Goal: Task Accomplishment & Management: Use online tool/utility

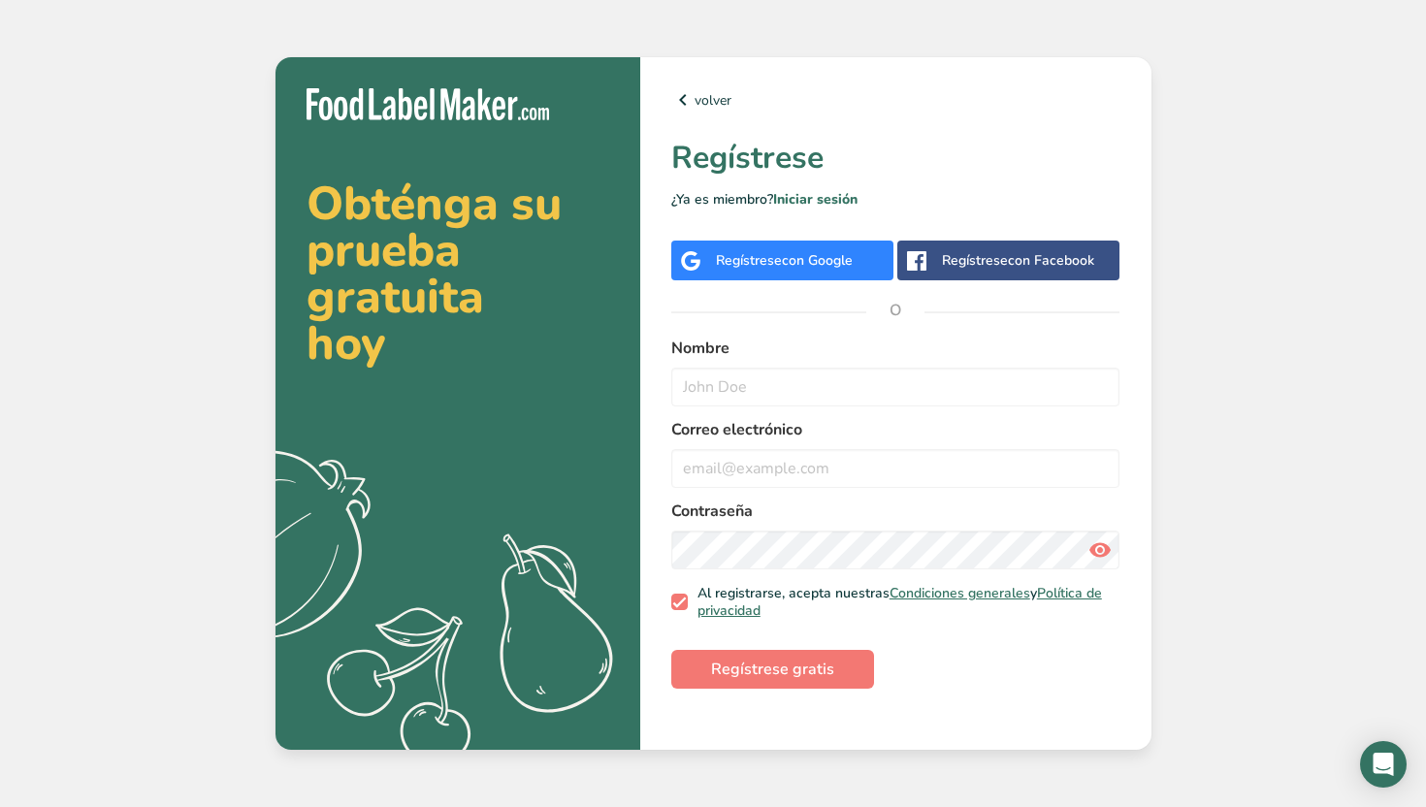
click at [820, 261] on span "con Google" at bounding box center [817, 260] width 71 height 18
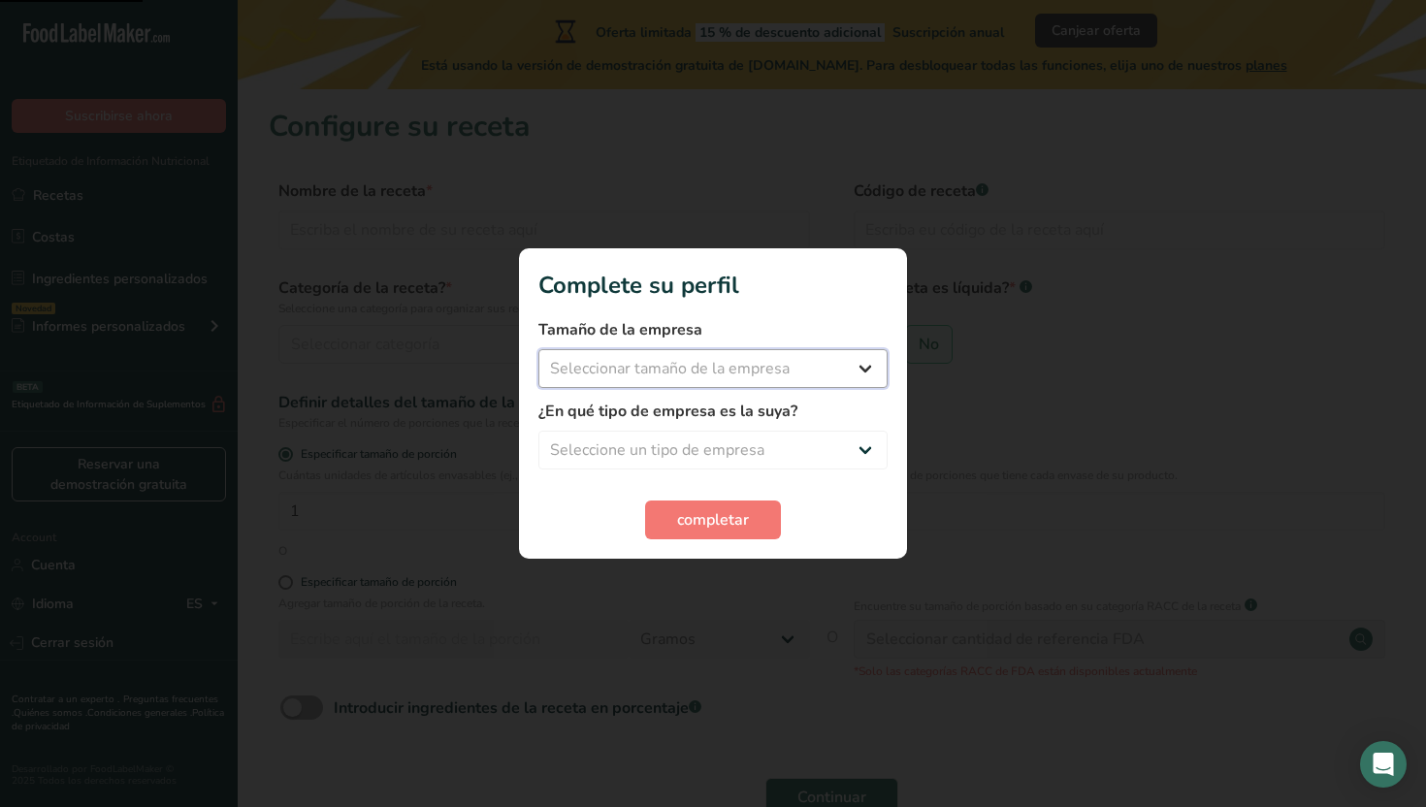
click at [749, 376] on select "Seleccionar tamaño de la empresa Menos de 10 empleados De 10 a 50 empleados De …" at bounding box center [712, 368] width 349 height 39
select select "1"
click at [728, 444] on select "Seleccione un tipo de empresa Fabricante de alimentos envasados Restaurante y c…" at bounding box center [712, 450] width 349 height 39
select select "8"
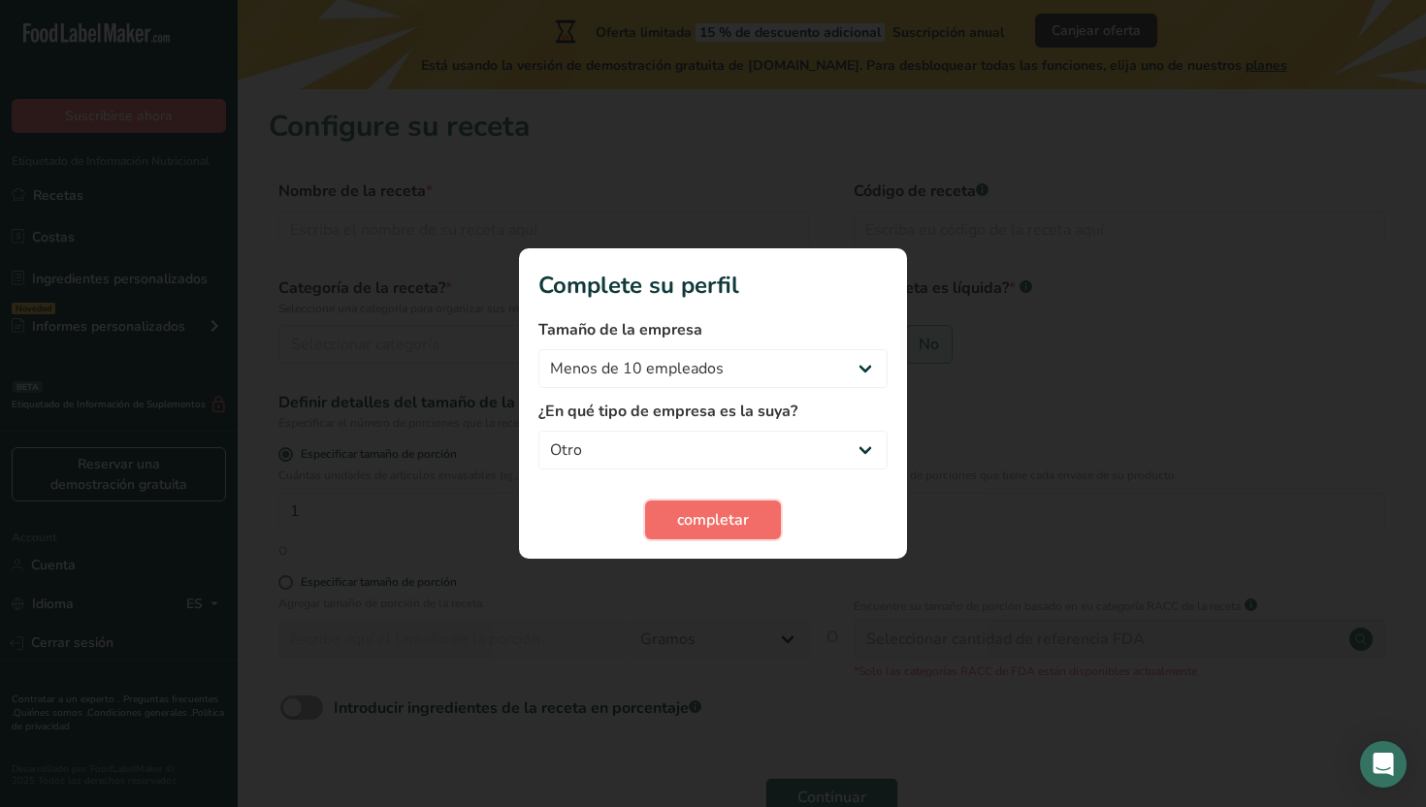
click at [718, 531] on span "completar" at bounding box center [713, 519] width 72 height 23
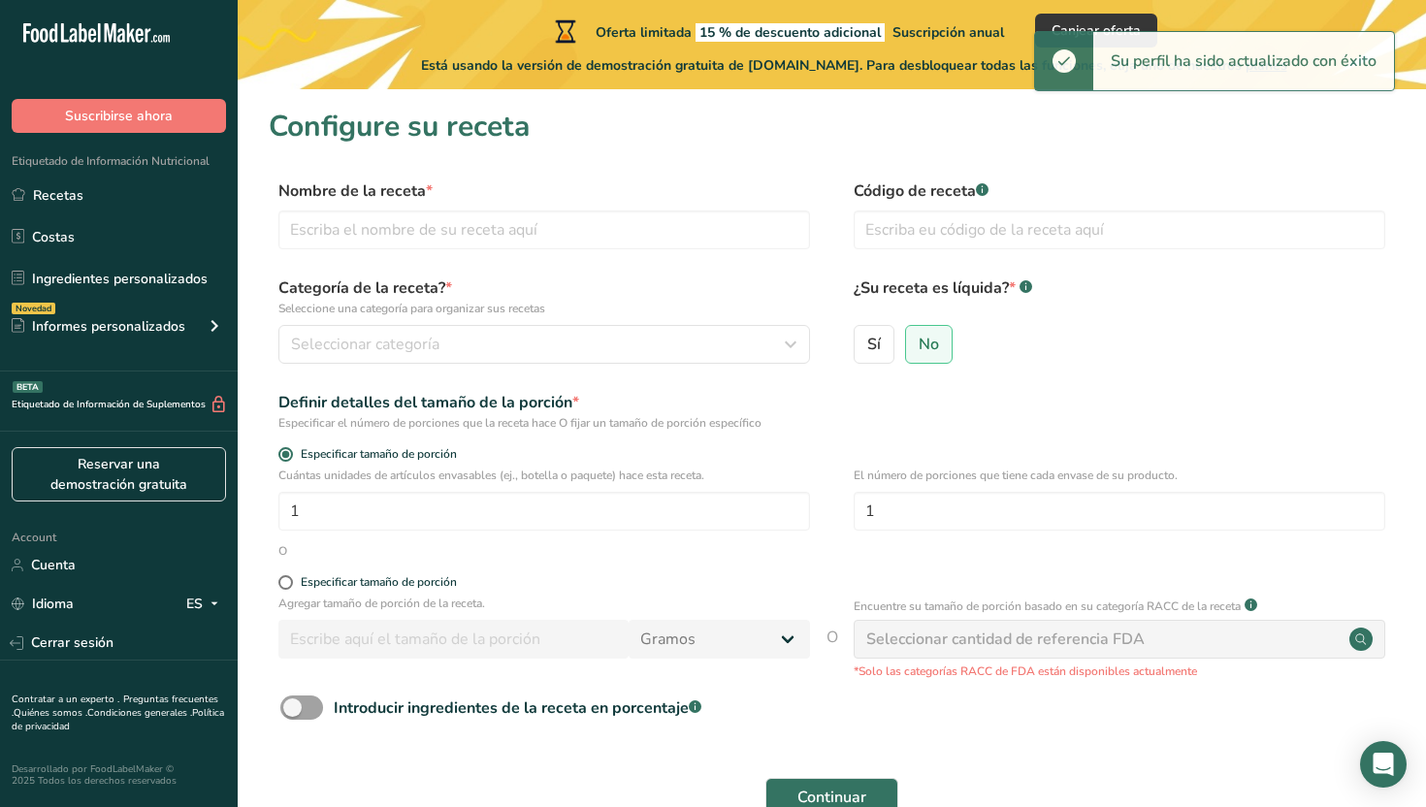
scroll to position [114, 0]
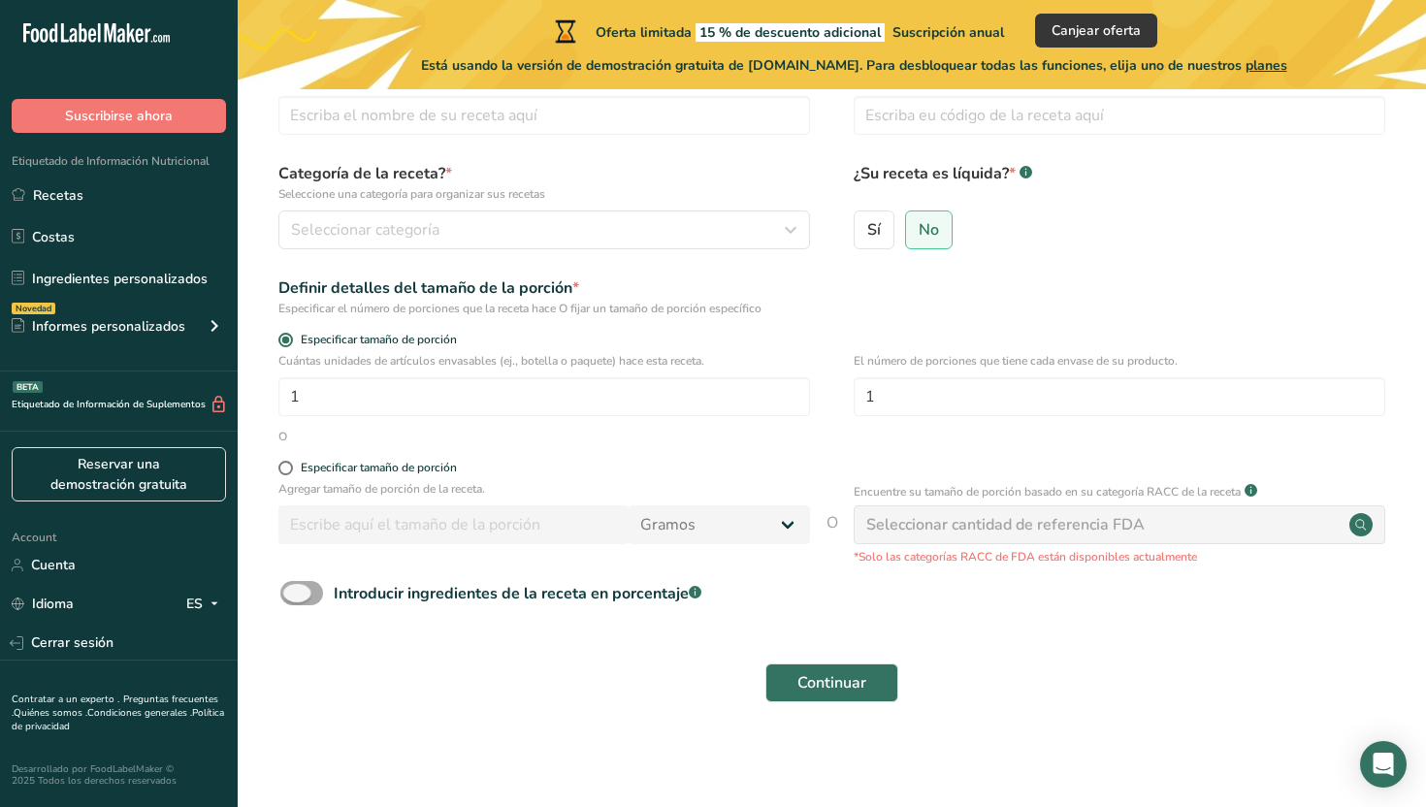
click at [311, 593] on span at bounding box center [301, 593] width 43 height 24
click at [293, 593] on input "Introducir ingredientes de la receta en porcentaje .a-a{fill:#347362;}.b-a{fill…" at bounding box center [286, 593] width 13 height 13
checkbox input "true"
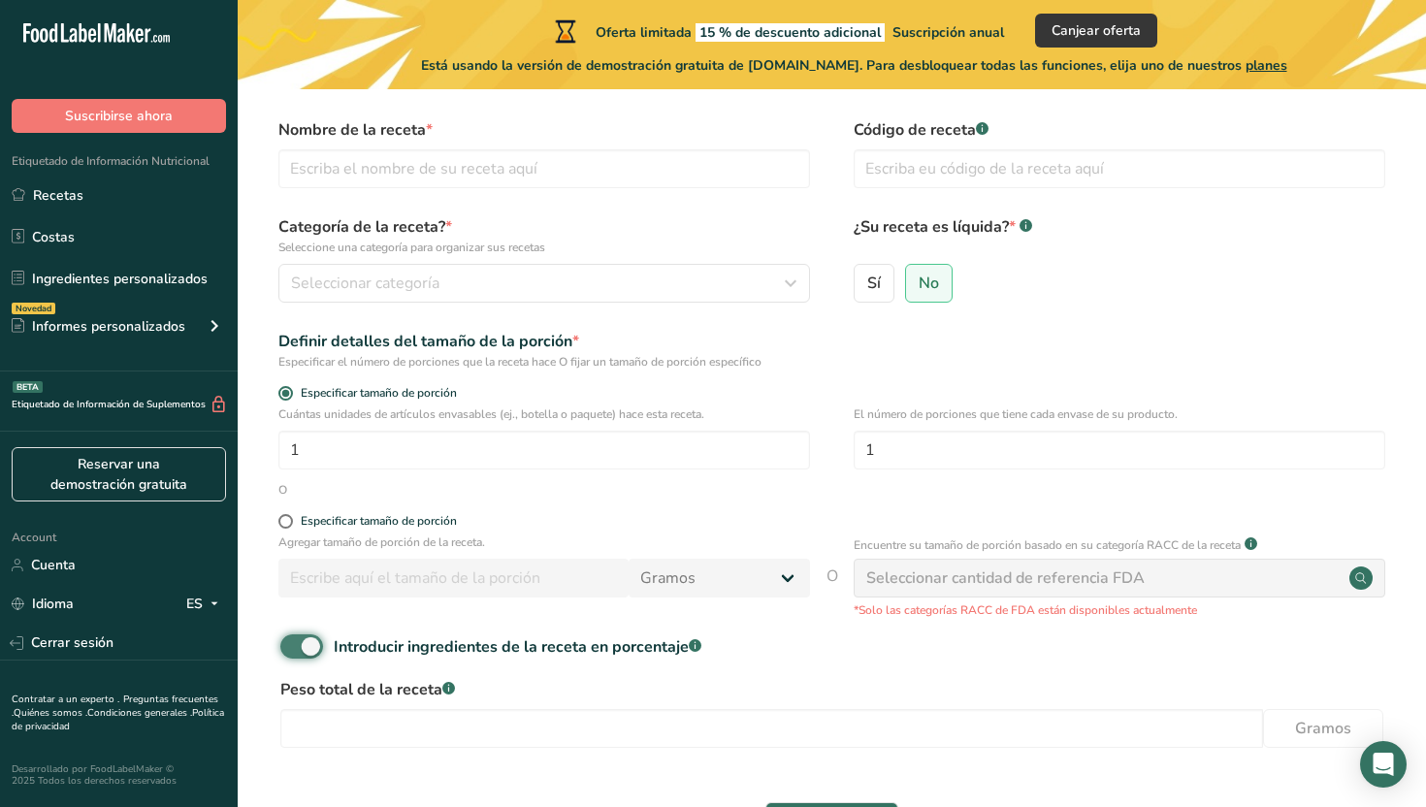
scroll to position [0, 0]
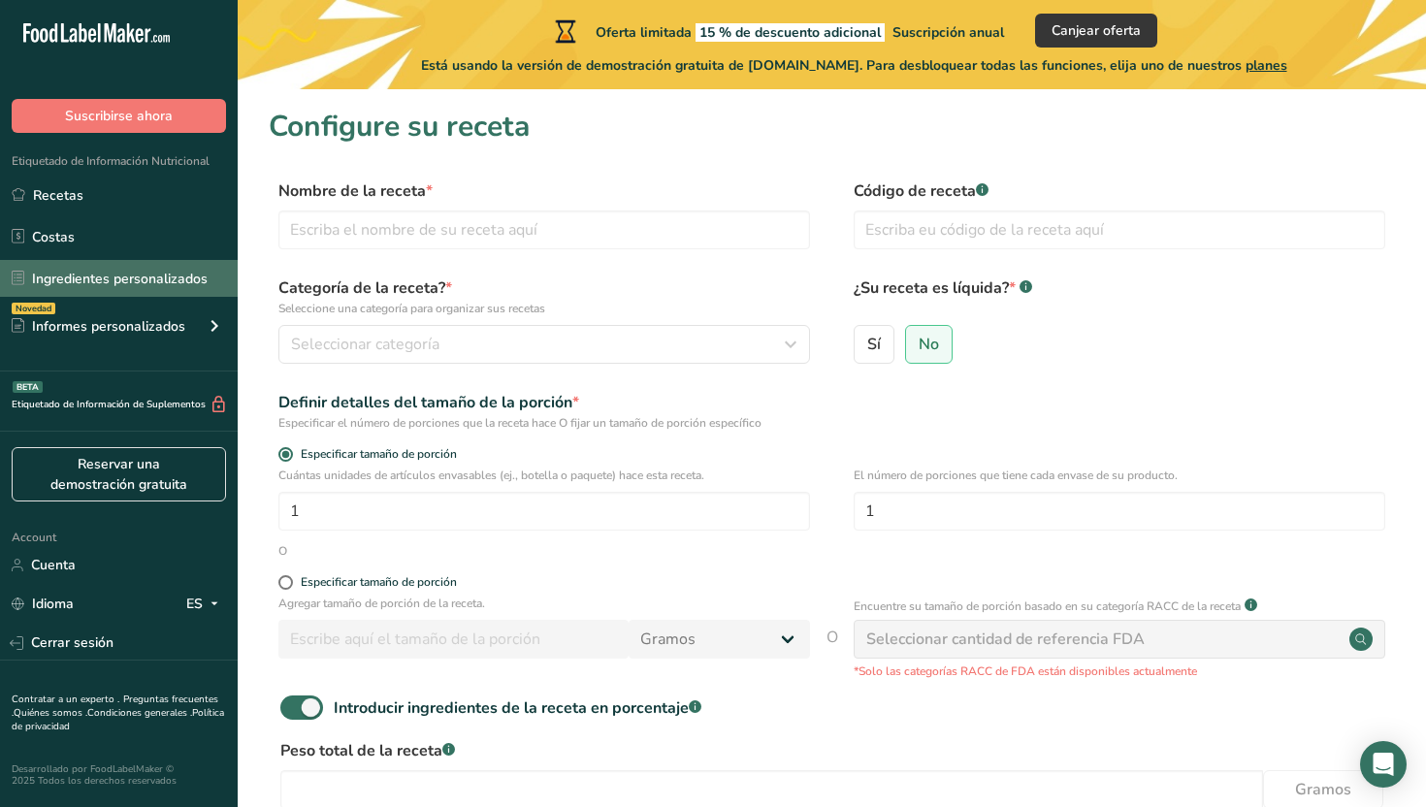
click at [178, 273] on link "Ingredientes personalizados" at bounding box center [119, 278] width 238 height 37
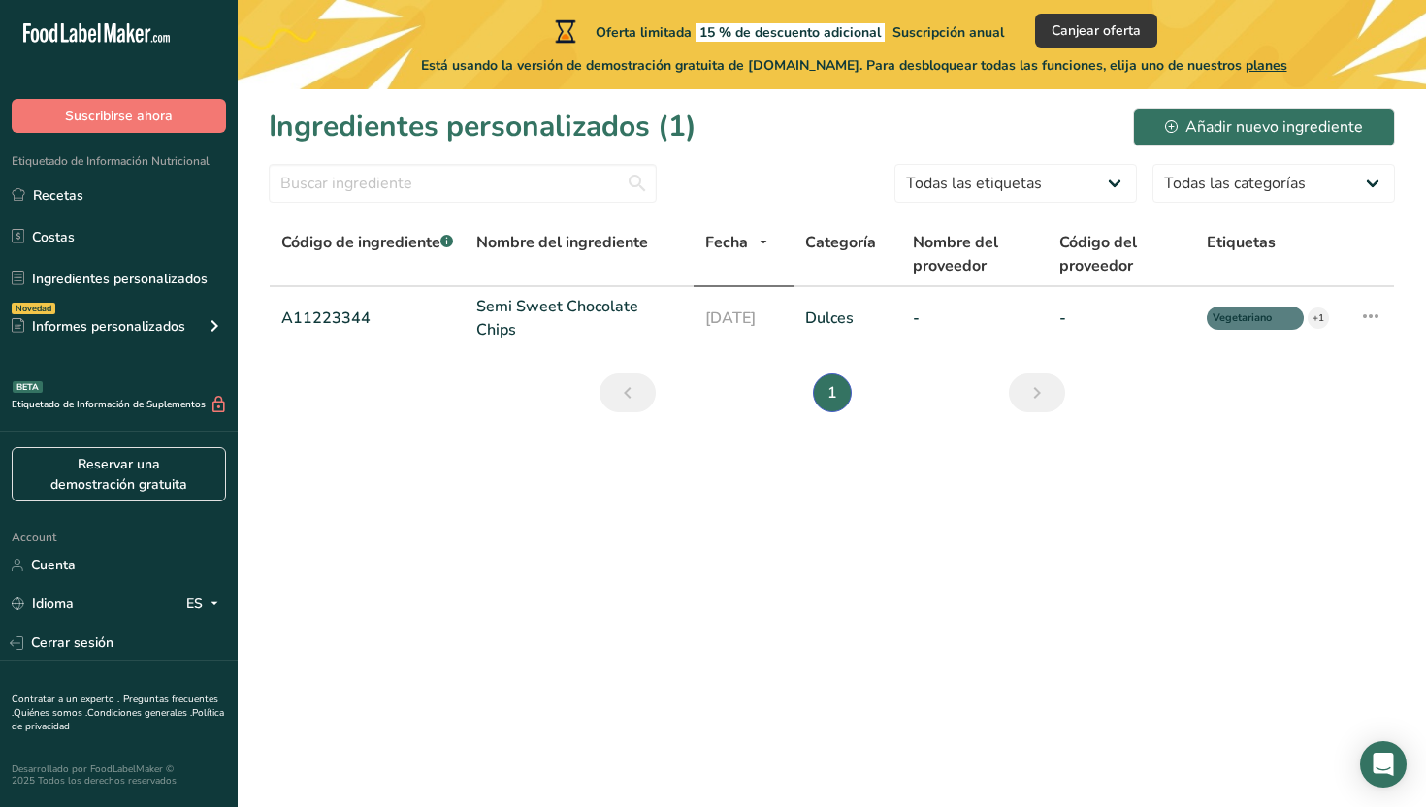
click at [530, 551] on main "Oferta limitada 15 % de descuento adicional Suscripción anual Canjear oferta Es…" at bounding box center [713, 403] width 1426 height 807
click at [366, 321] on link "A11223344" at bounding box center [367, 318] width 172 height 23
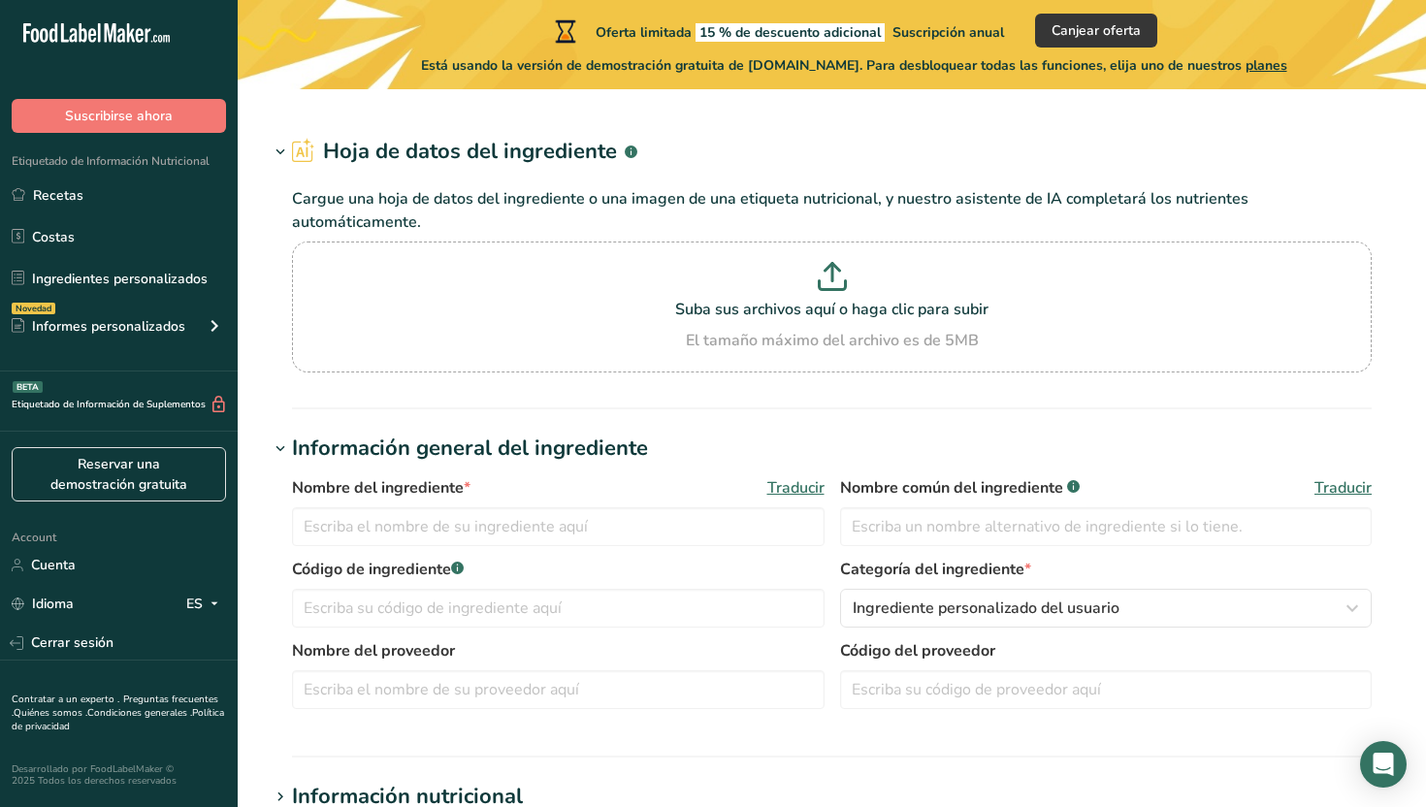
type input "Semi Sweet Chocolate Chips"
type input "Choco Chips"
type input "A11223344"
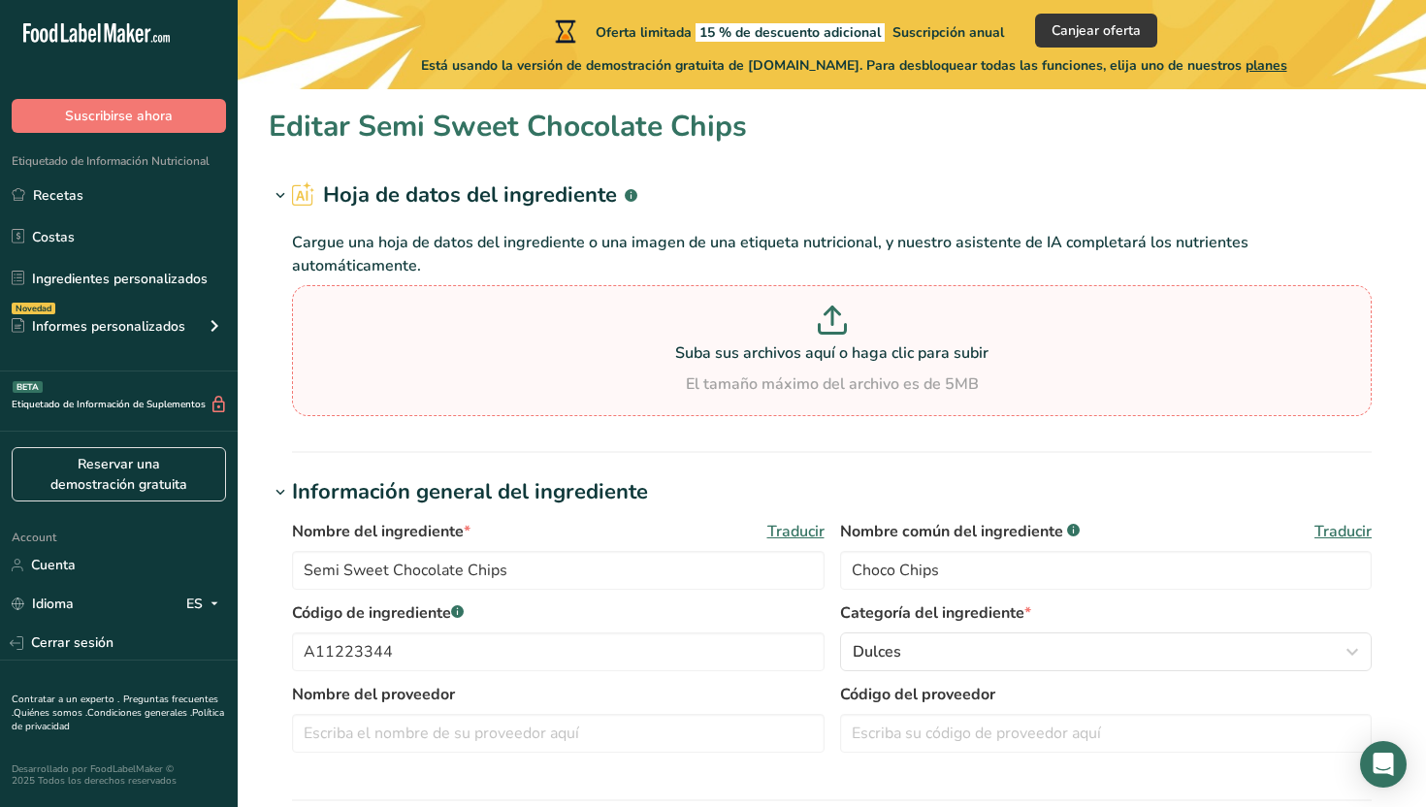
click at [666, 308] on p at bounding box center [832, 324] width 1070 height 36
click at [666, 308] on input "Suba sus archivos aquí o haga clic para subir El tamaño máximo del archivo es d…" at bounding box center [832, 350] width 1080 height 131
type input "C:\fakepath\WhatsApp Image 2025-08-29 at 14.18.13.jpeg"
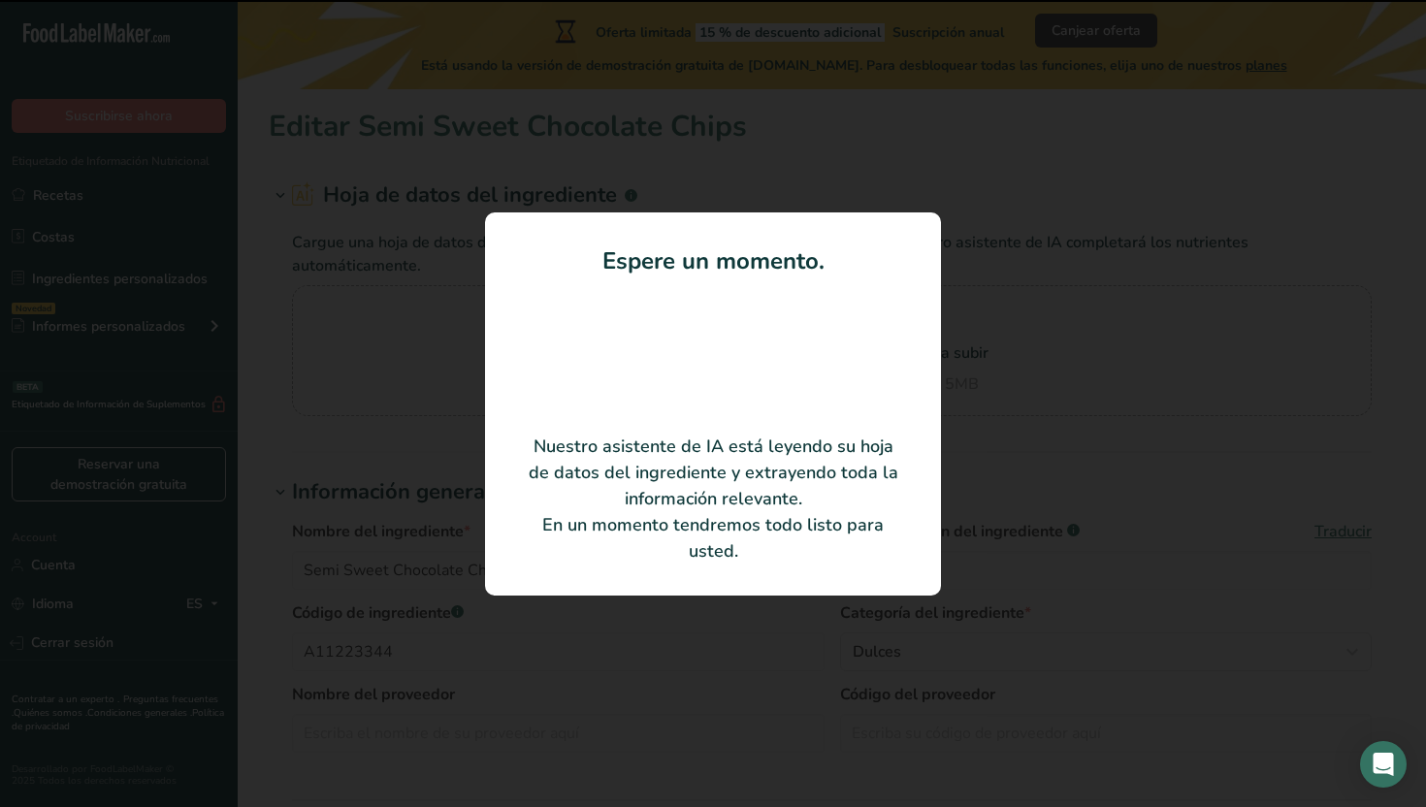
type input "Organic Quinoa"
type input "Village Harvest"
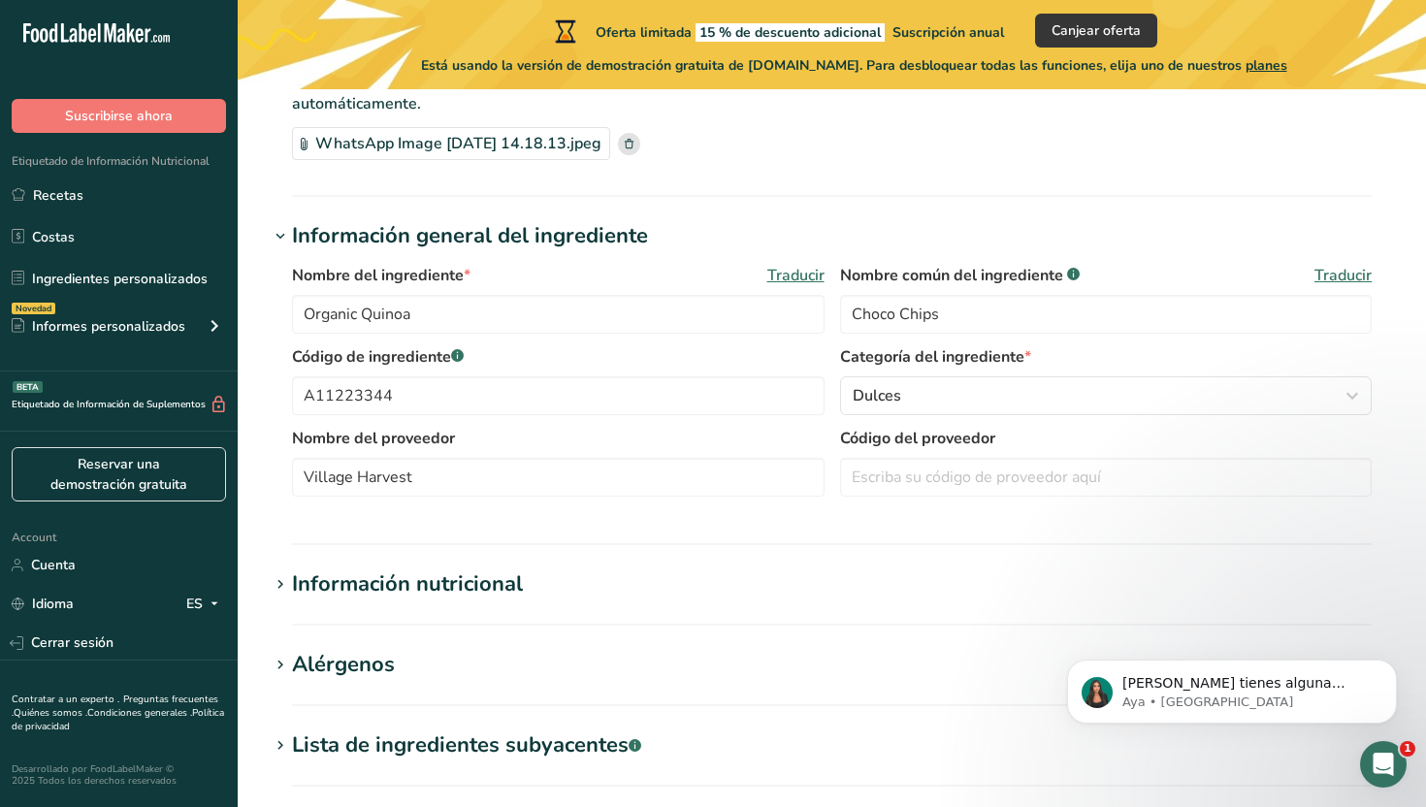
scroll to position [163, 0]
drag, startPoint x: 972, startPoint y: 318, endPoint x: 805, endPoint y: 317, distance: 166.8
click at [805, 317] on div "Nombre del ingrediente * Traducir Organic Quinoa Nombre común del ingrediente .…" at bounding box center [832, 303] width 1080 height 81
type input "Quinoa"
click at [510, 405] on input "A11223344" at bounding box center [558, 394] width 533 height 39
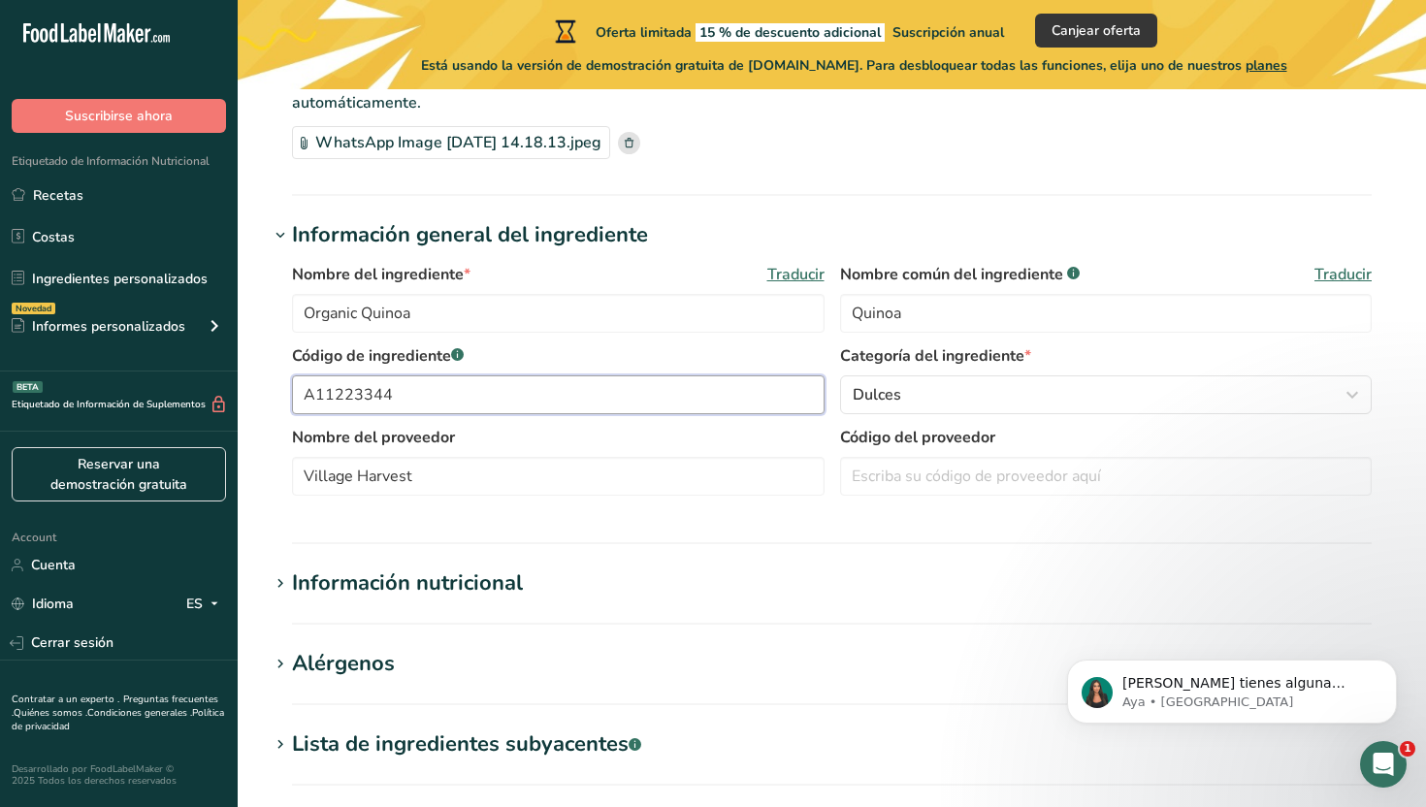
click at [510, 405] on input "A11223344" at bounding box center [558, 394] width 533 height 39
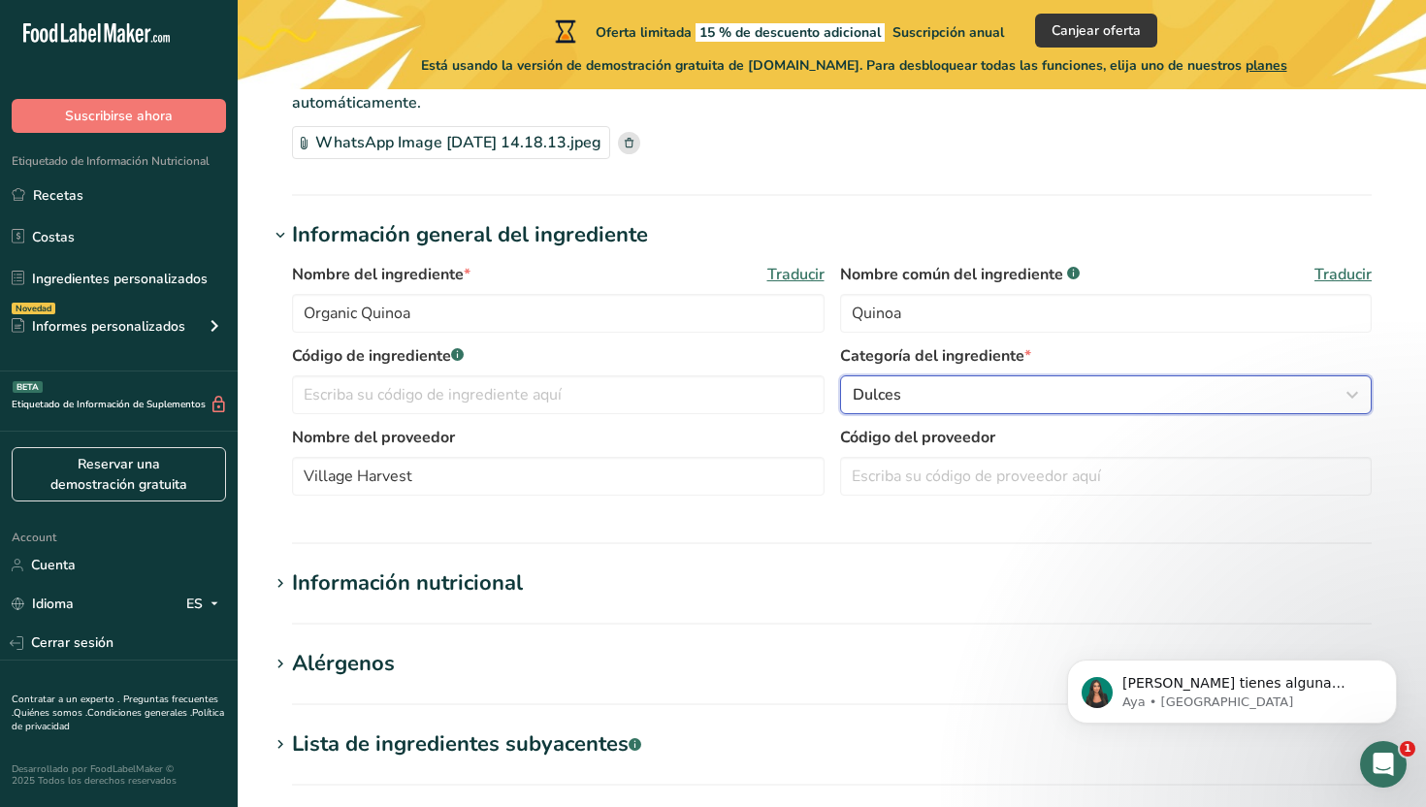
click at [859, 405] on span "Dulces" at bounding box center [877, 394] width 49 height 23
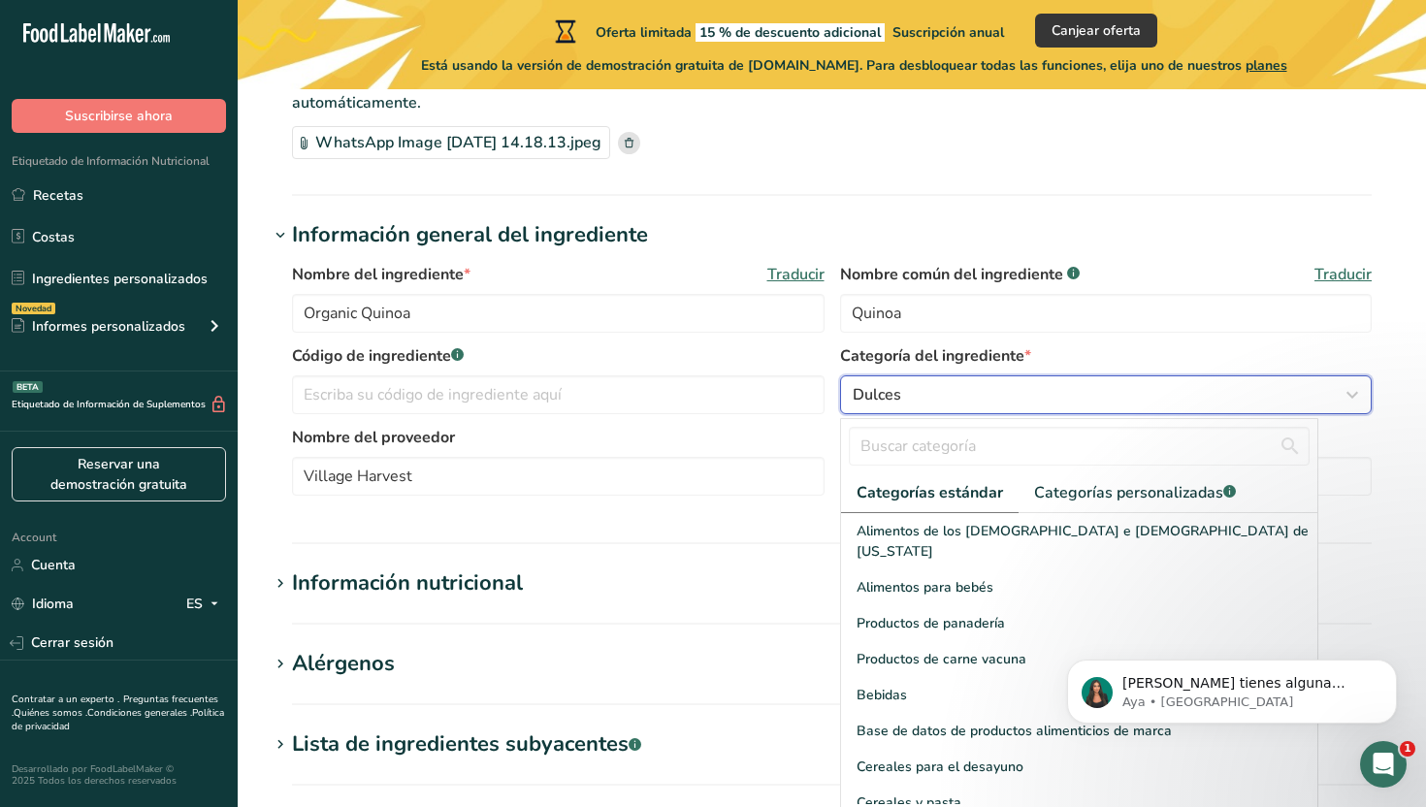
click at [942, 407] on button "Dulces" at bounding box center [1106, 394] width 533 height 39
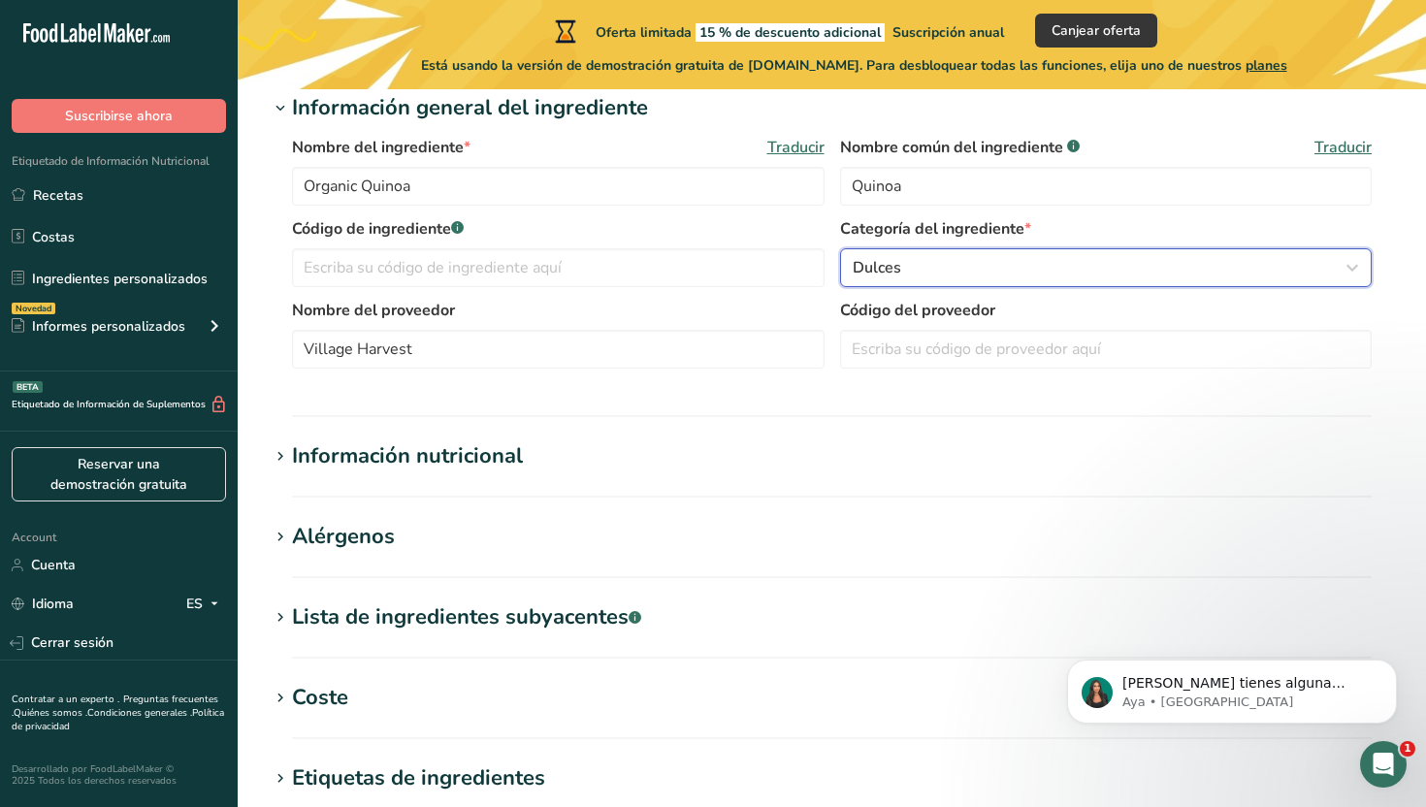
scroll to position [291, 0]
click at [966, 270] on div "Dulces" at bounding box center [1101, 266] width 496 height 23
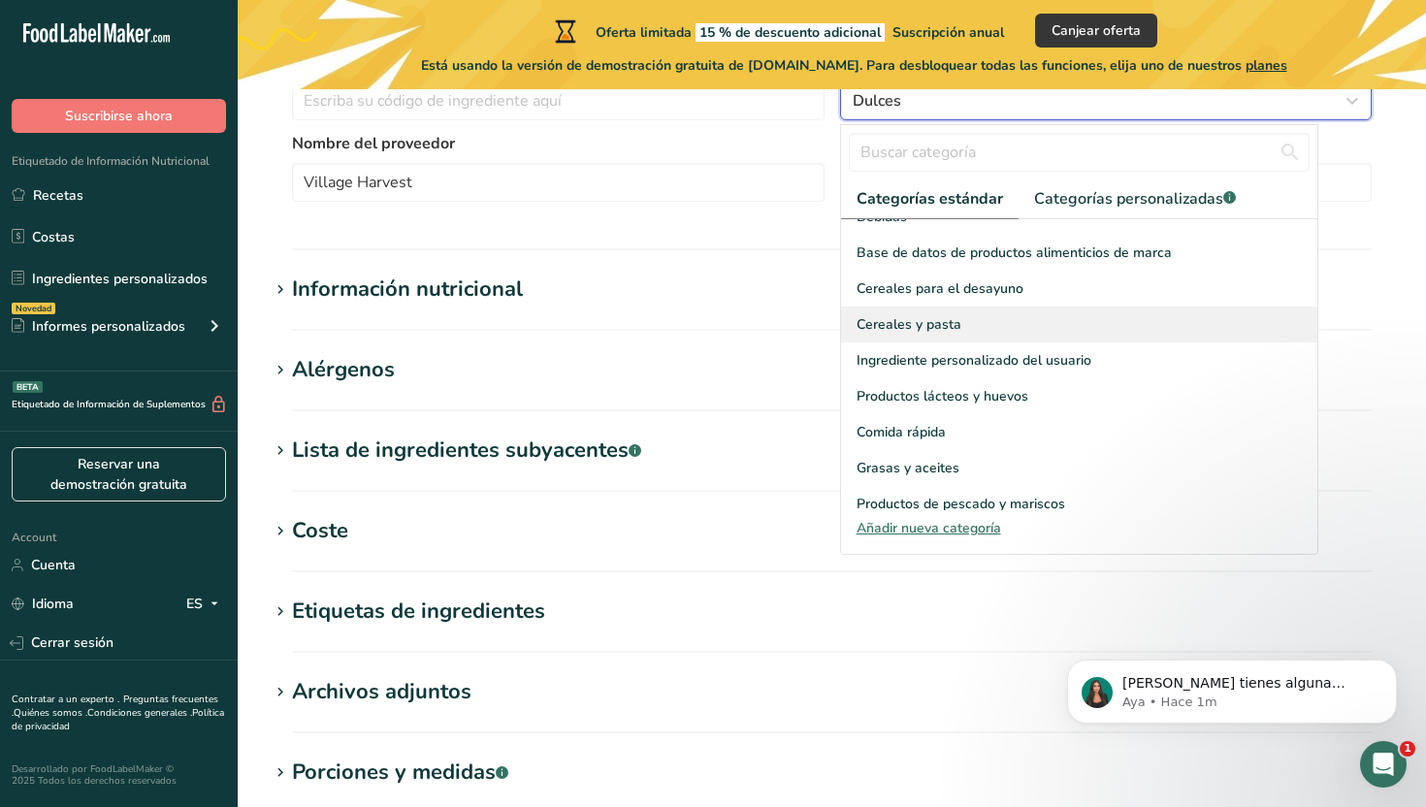
scroll to position [175, 0]
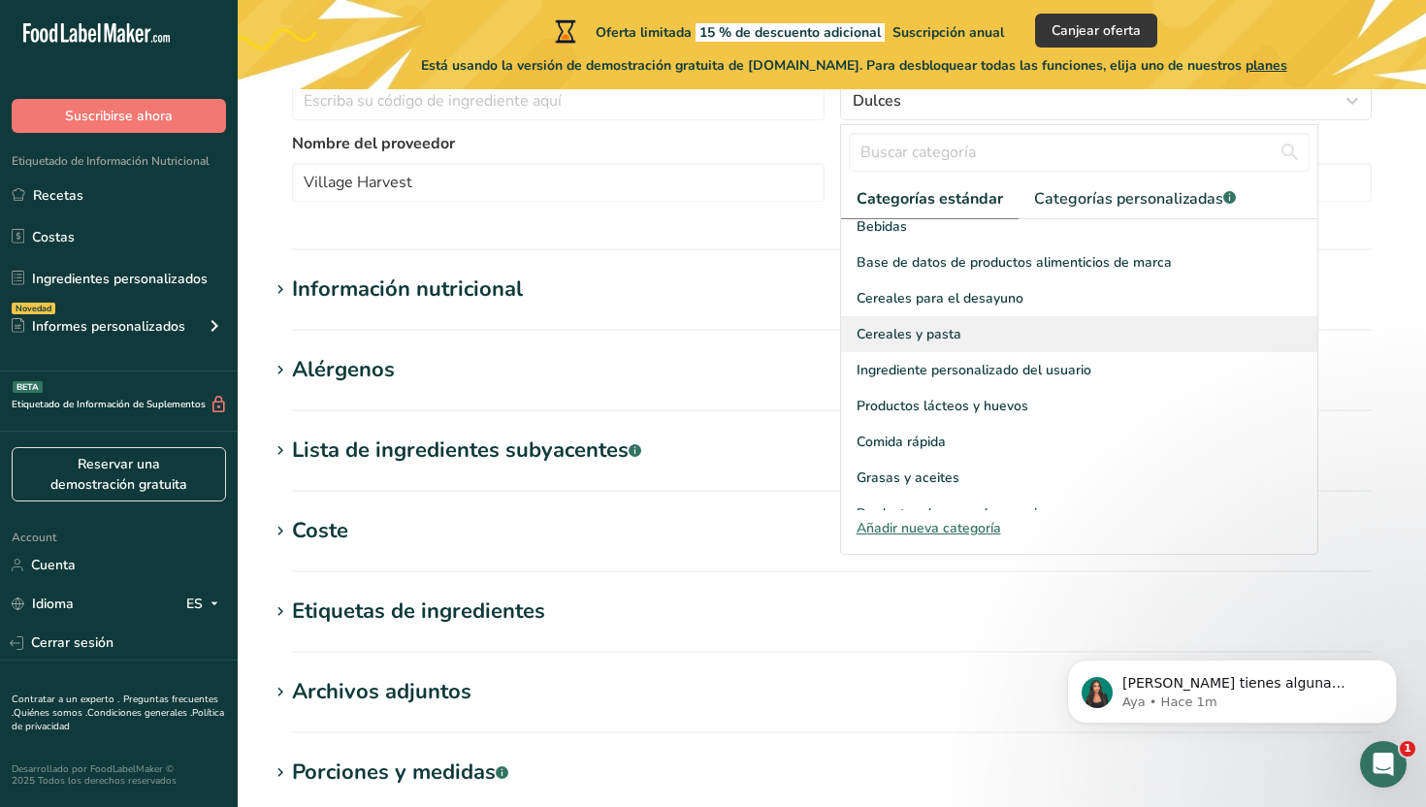
click at [1004, 316] on div "Cereales y pasta" at bounding box center [1079, 334] width 477 height 36
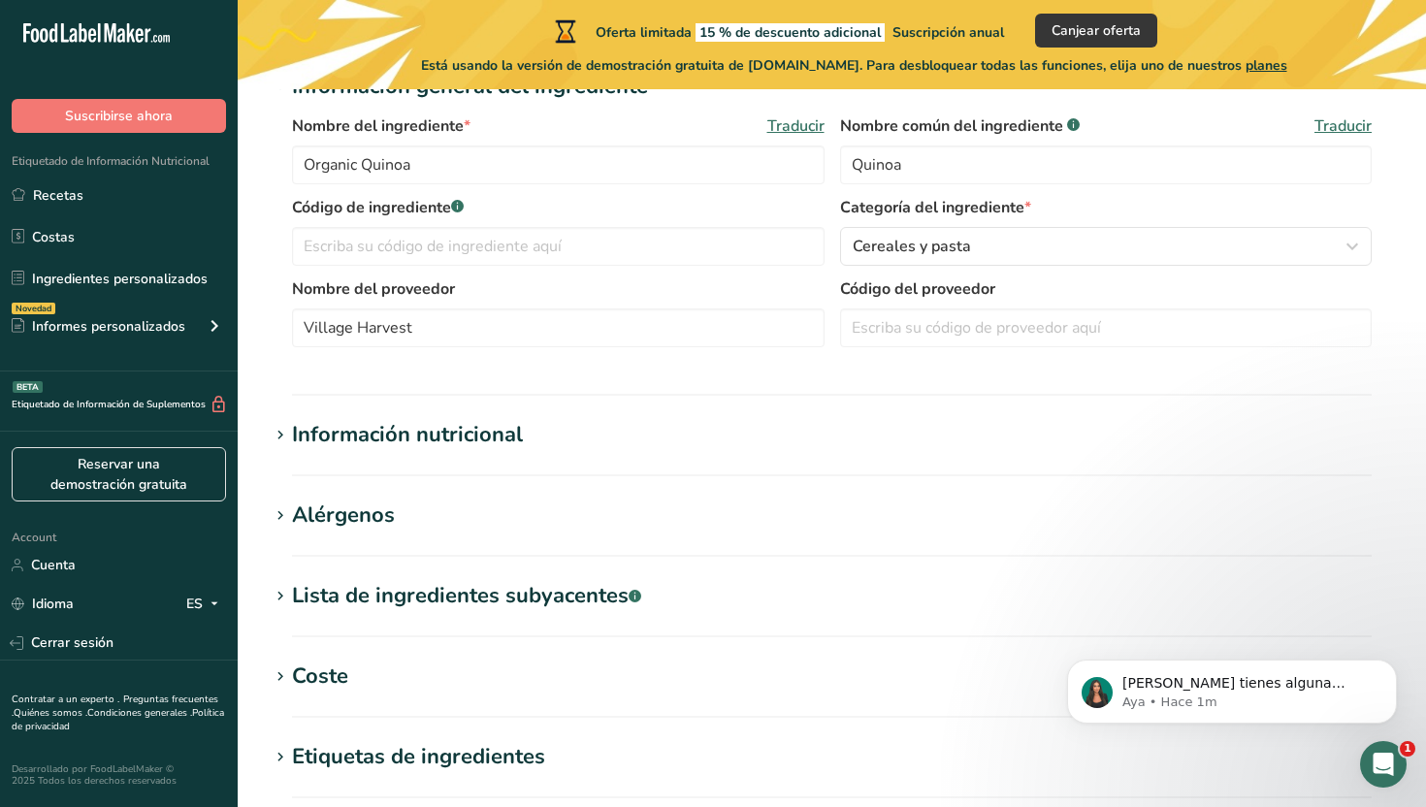
scroll to position [310, 0]
click at [642, 341] on input "Village Harvest" at bounding box center [558, 328] width 533 height 39
click at [642, 370] on div "Nombre del ingrediente * Traducir Organic Quinoa Nombre común del ingrediente .…" at bounding box center [832, 238] width 1126 height 268
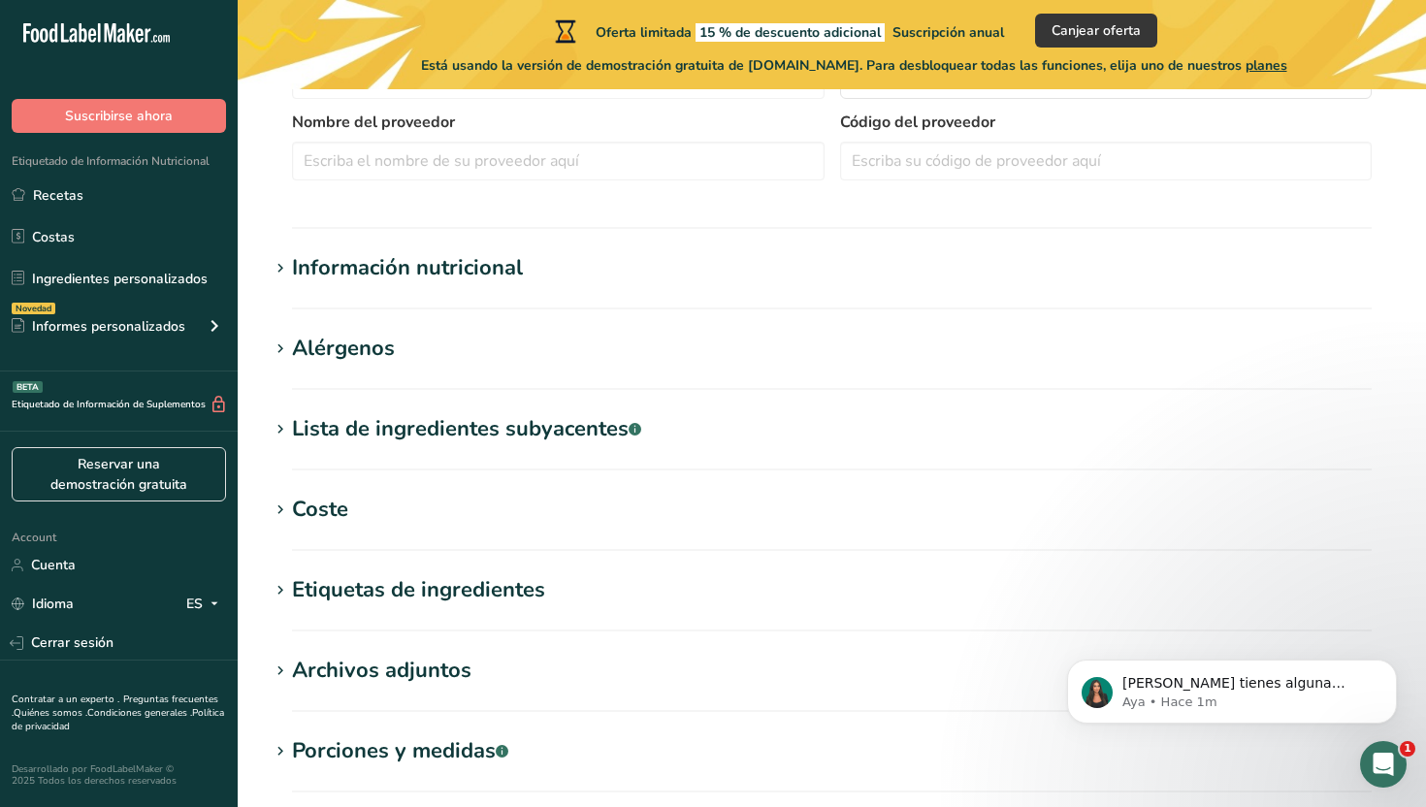
scroll to position [486, 0]
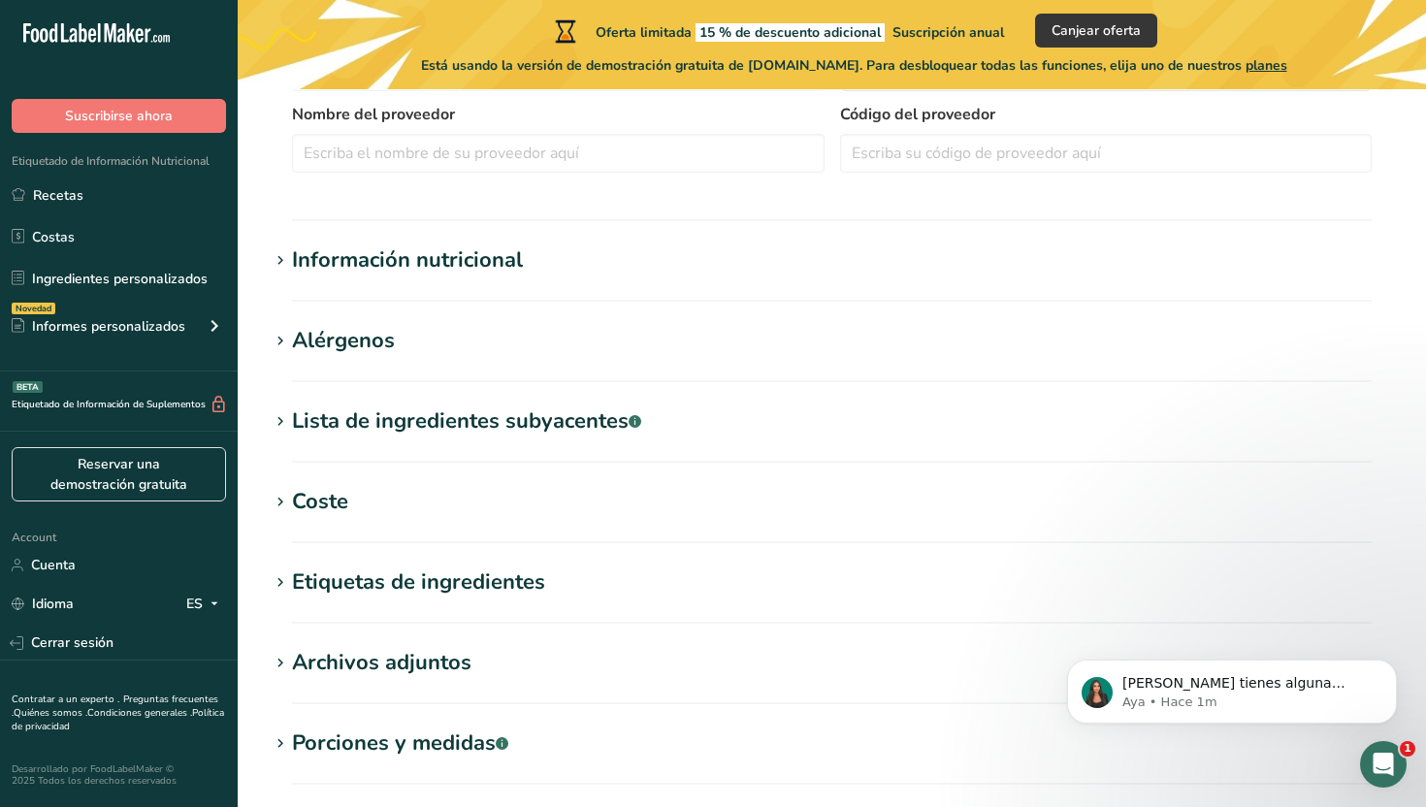
click at [468, 266] on div "Información nutricional" at bounding box center [407, 260] width 231 height 32
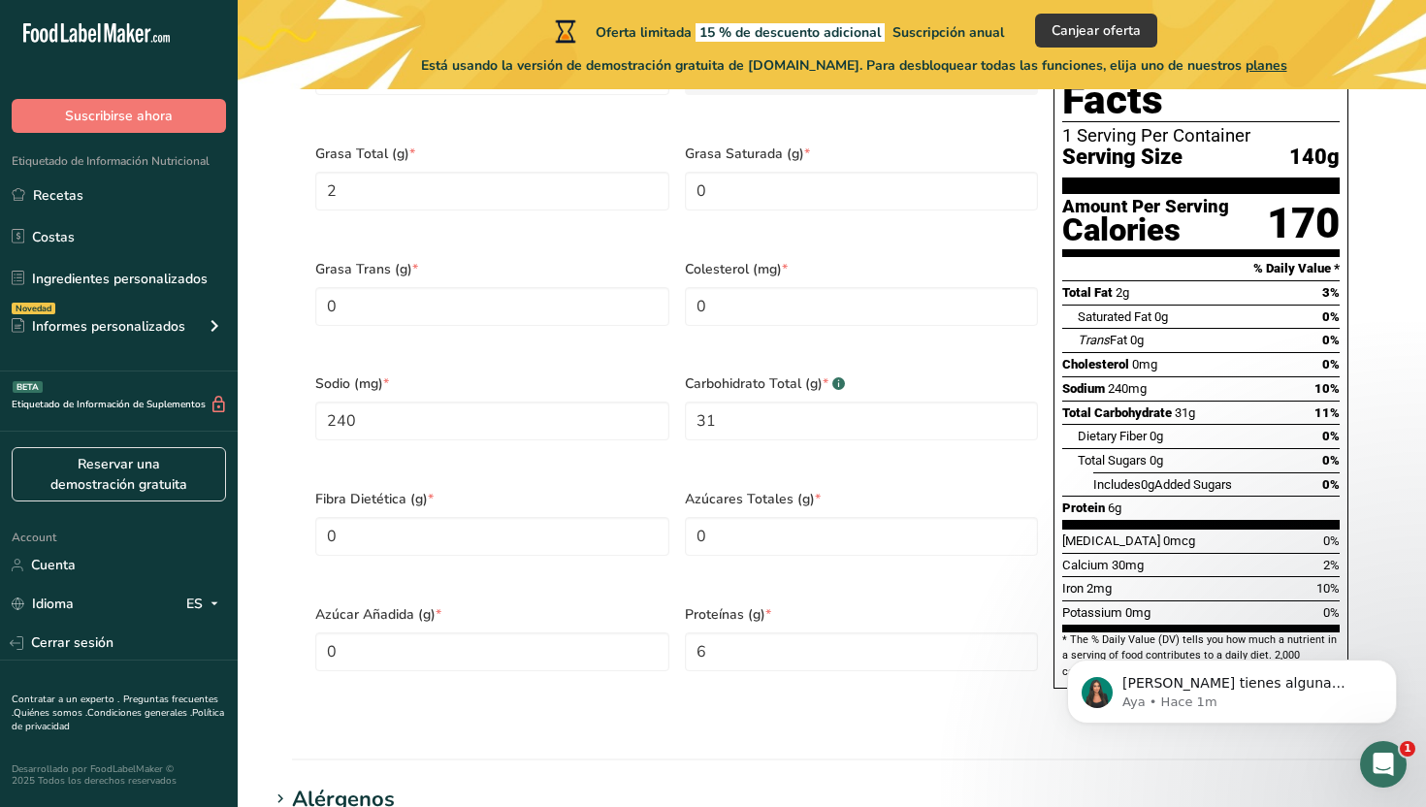
scroll to position [934, 0]
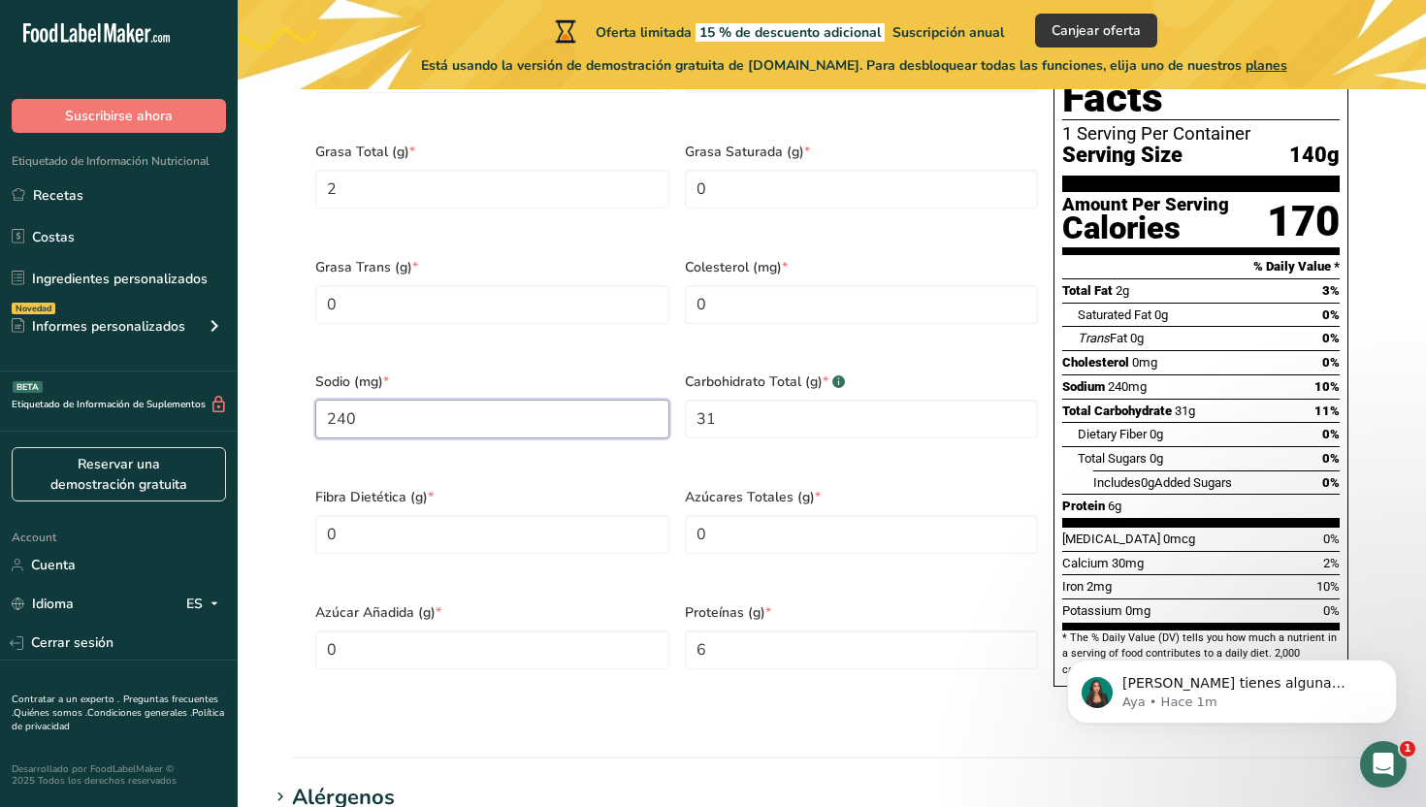
click at [492, 400] on input "240" at bounding box center [492, 419] width 354 height 39
type input "45"
click at [566, 433] on div "Sodio (mg) * 45" at bounding box center [492, 417] width 370 height 115
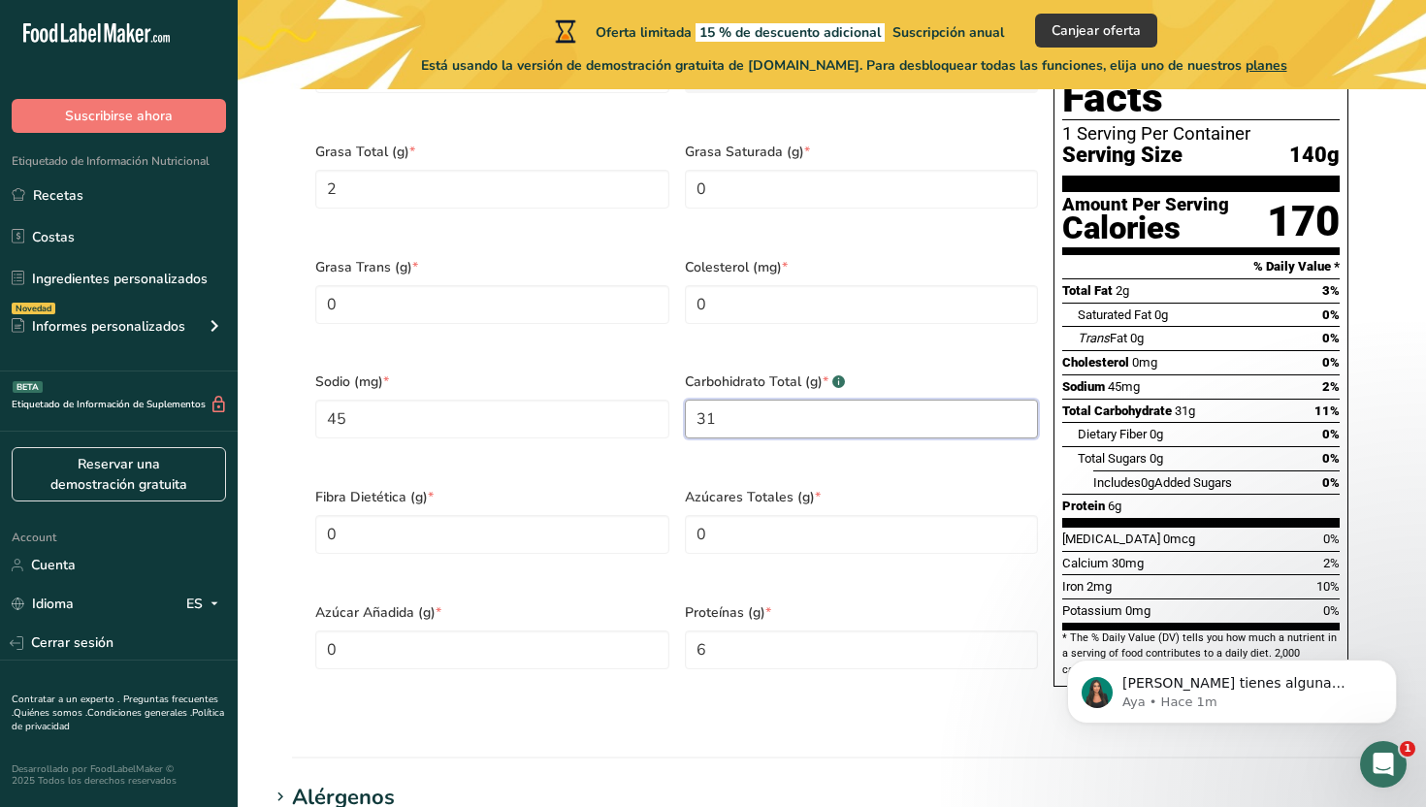
click at [822, 402] on Carbohydrates "31" at bounding box center [862, 419] width 354 height 39
type Carbohydrates "11"
click at [560, 522] on Fiber "0" at bounding box center [492, 534] width 354 height 39
click at [555, 515] on Fiber "0" at bounding box center [492, 534] width 354 height 39
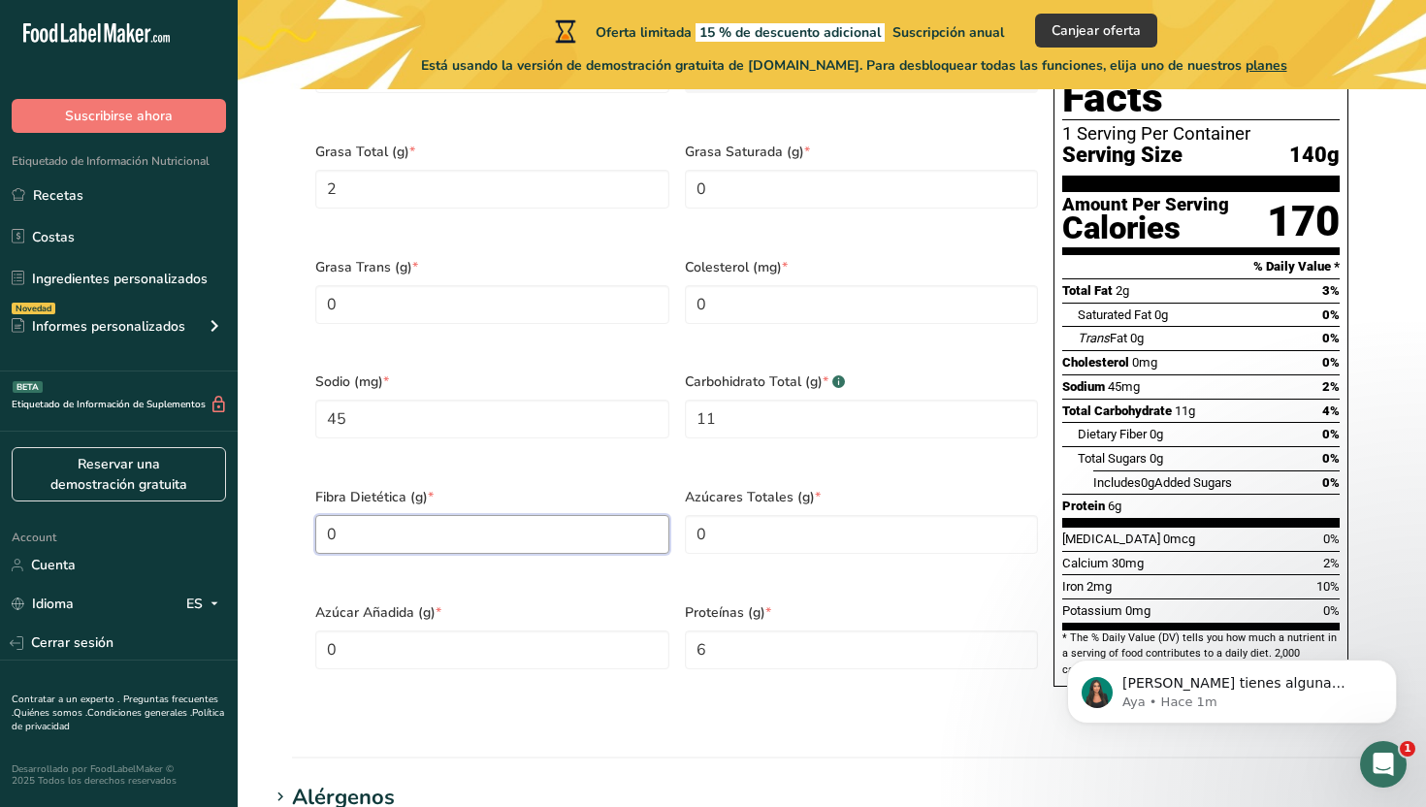
click at [555, 515] on Fiber "0" at bounding box center [492, 534] width 354 height 39
type Fiber "4"
click at [709, 515] on Sugars "0" at bounding box center [862, 534] width 354 height 39
type Sugars "2"
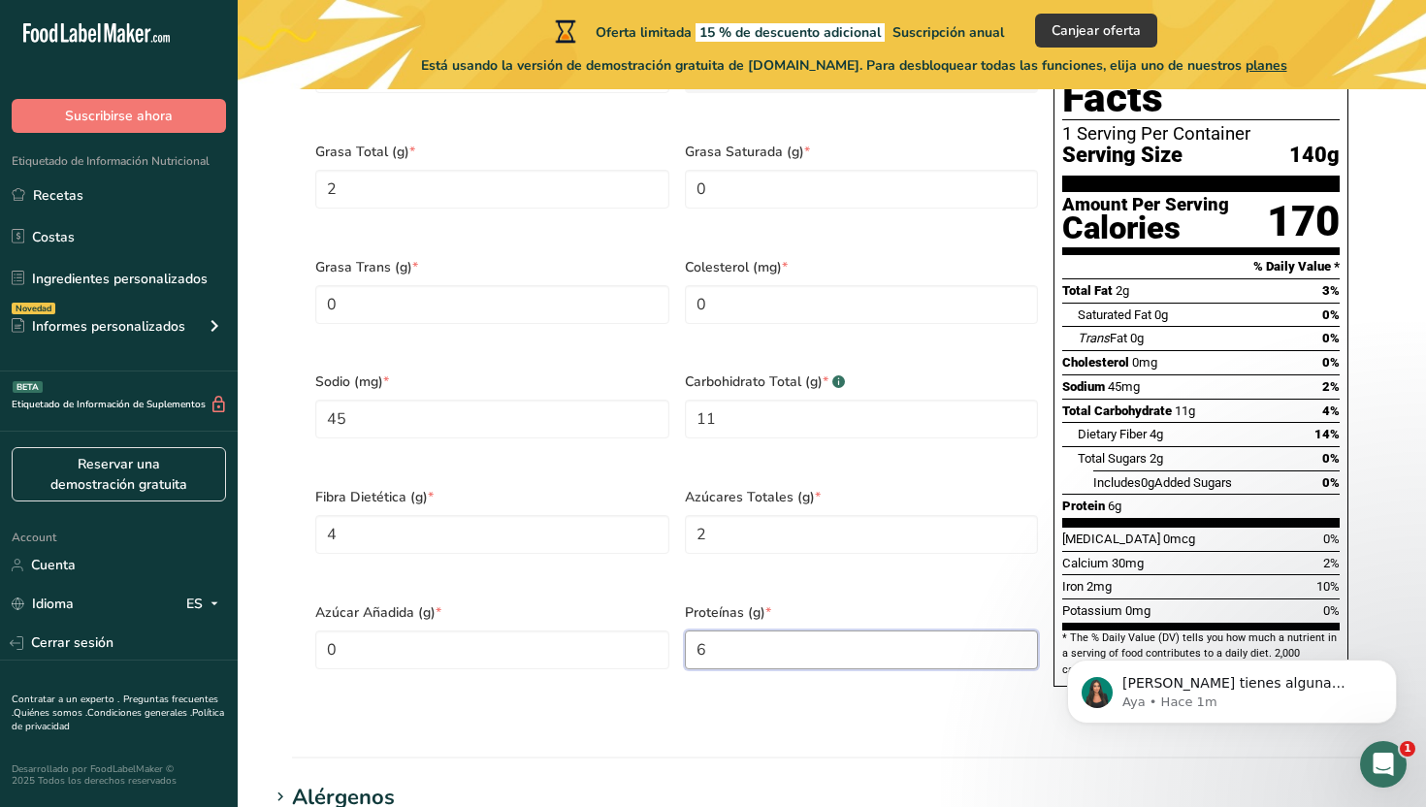
click at [728, 631] on input "6" at bounding box center [862, 650] width 354 height 39
click at [742, 631] on input "6" at bounding box center [862, 650] width 354 height 39
type input "7"
click at [773, 652] on div "Proteínas (g) * 7" at bounding box center [862, 648] width 370 height 115
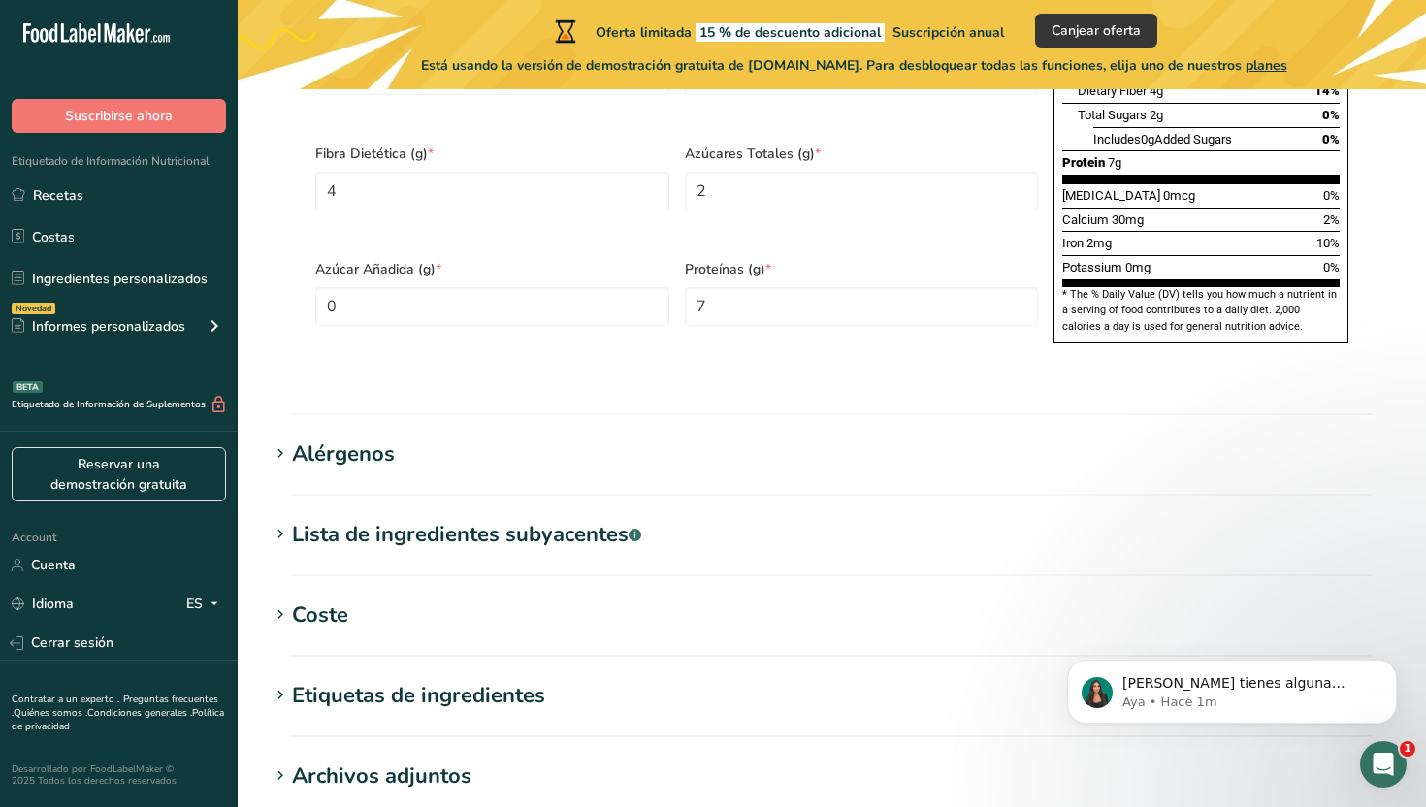
scroll to position [1298, 0]
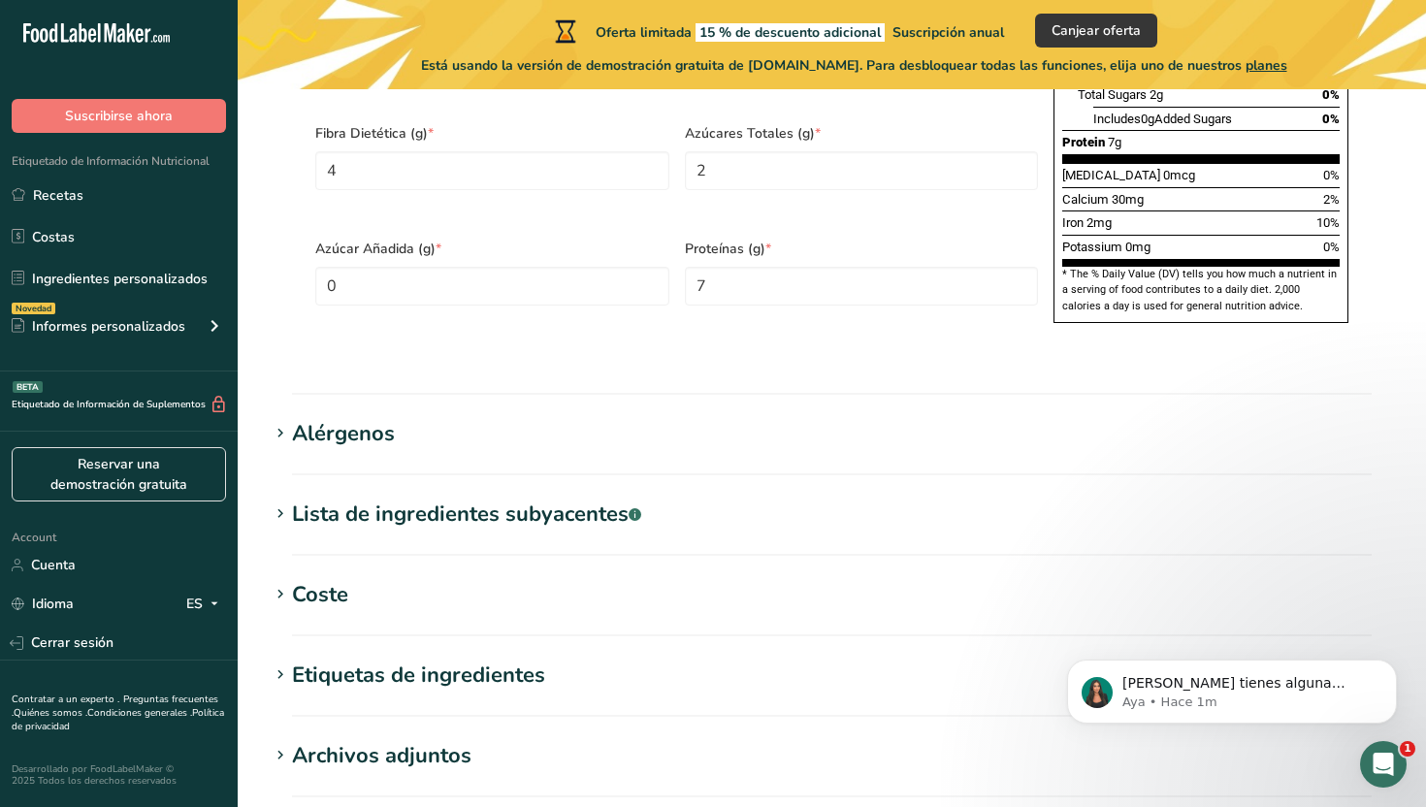
click at [329, 418] on div "Alérgenos" at bounding box center [343, 434] width 103 height 32
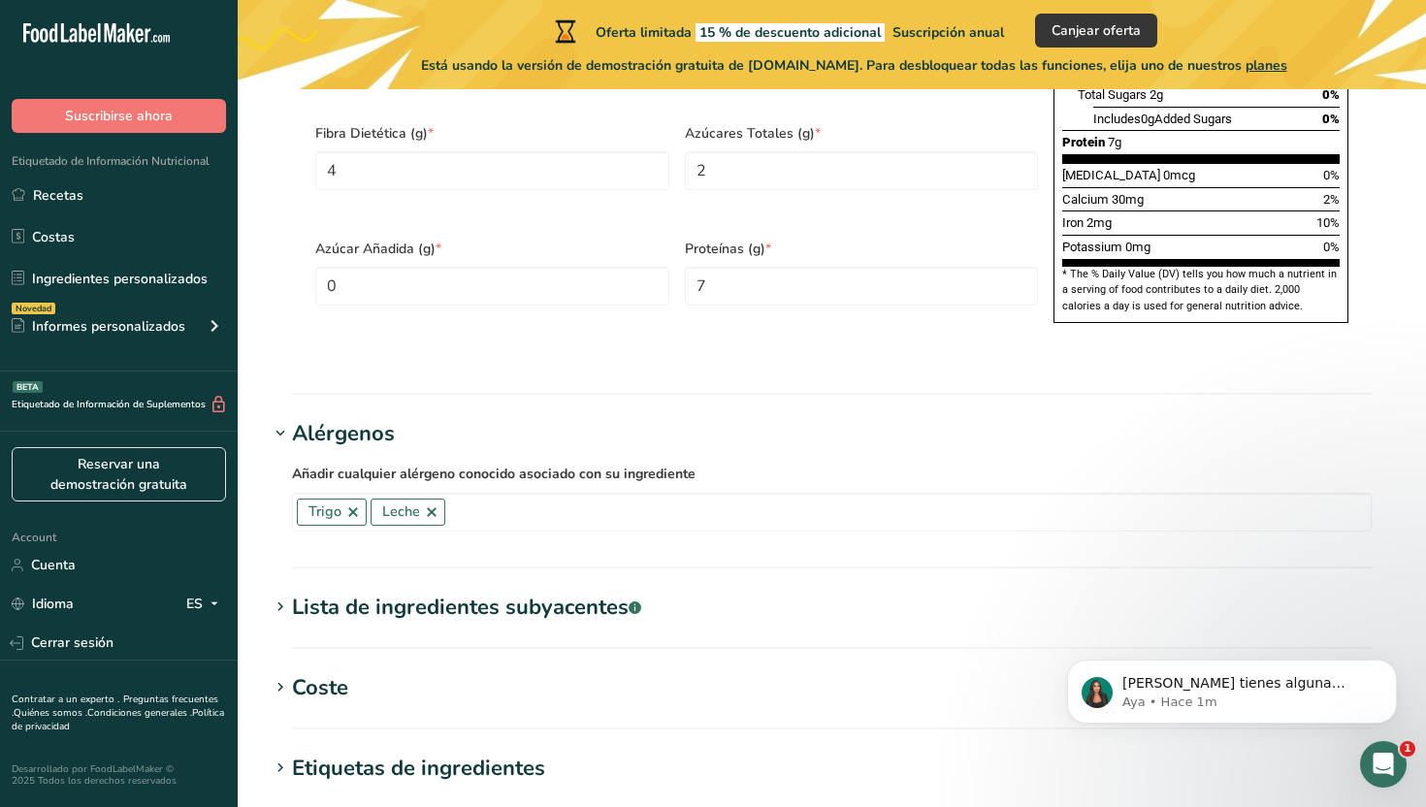
click at [329, 418] on div "Alérgenos" at bounding box center [343, 434] width 103 height 32
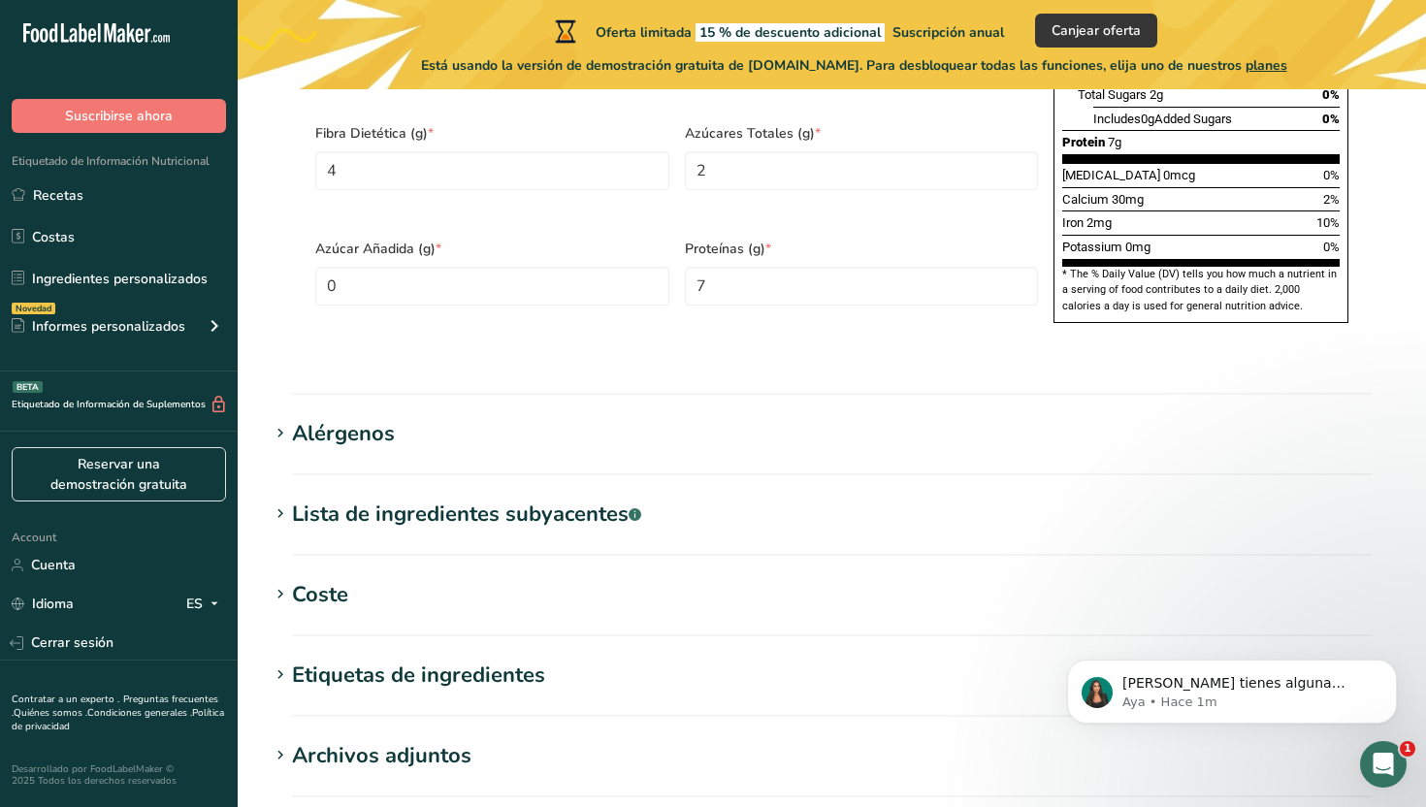
click at [372, 499] on div "Lista de ingredientes subyacentes .a-a{fill:#347362;}.b-a{fill:#fff;}" at bounding box center [466, 515] width 349 height 32
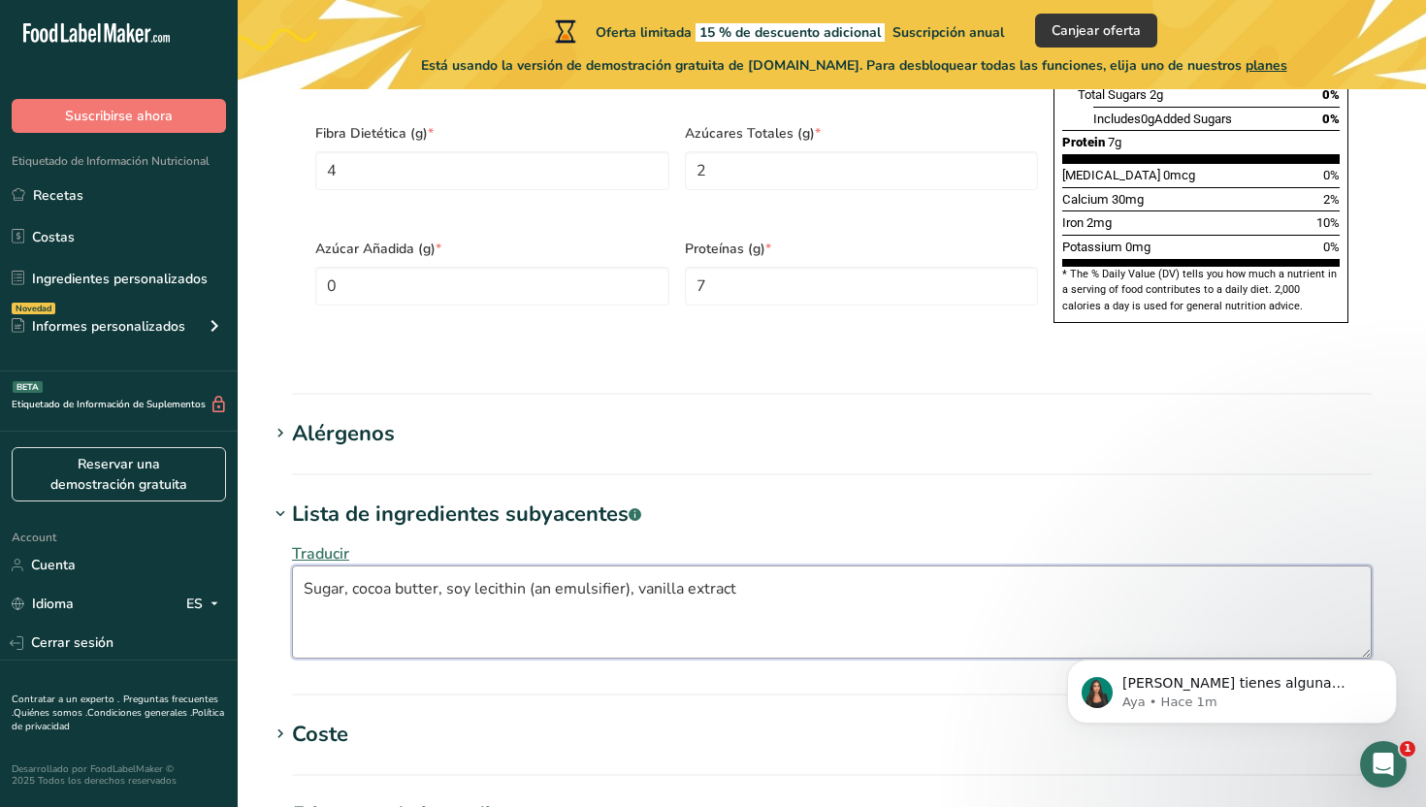
click at [394, 566] on textarea "Sugar, cocoa butter, soy lecithin (an emulsifier), vanilla extract" at bounding box center [832, 612] width 1080 height 93
type textarea "Agua, quinoa orgánica"
click at [452, 629] on section "Lista de ingredientes subyacentes .a-a{fill:#347362;}.b-a{fill:#fff;} Traducir …" at bounding box center [832, 597] width 1126 height 197
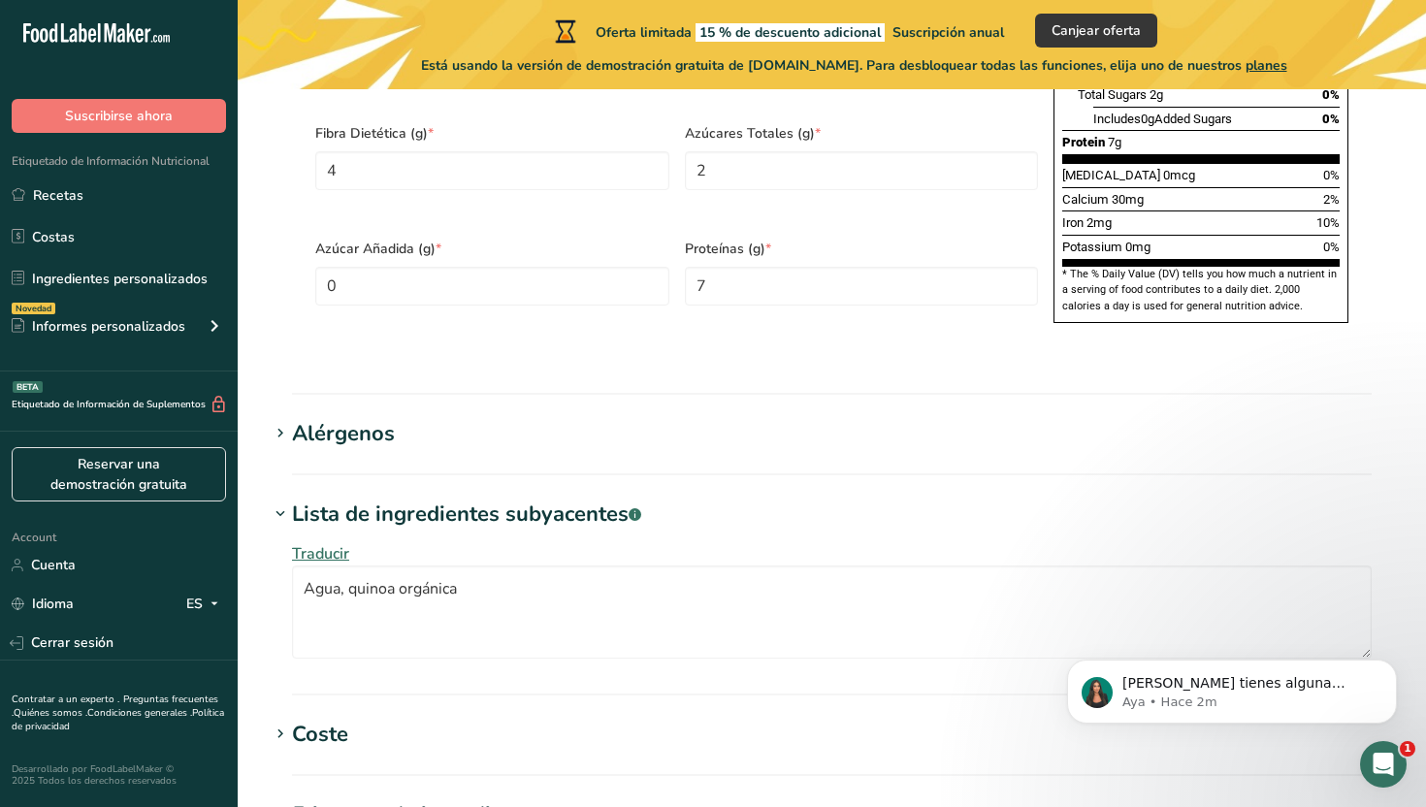
click at [283, 501] on icon at bounding box center [280, 514] width 17 height 27
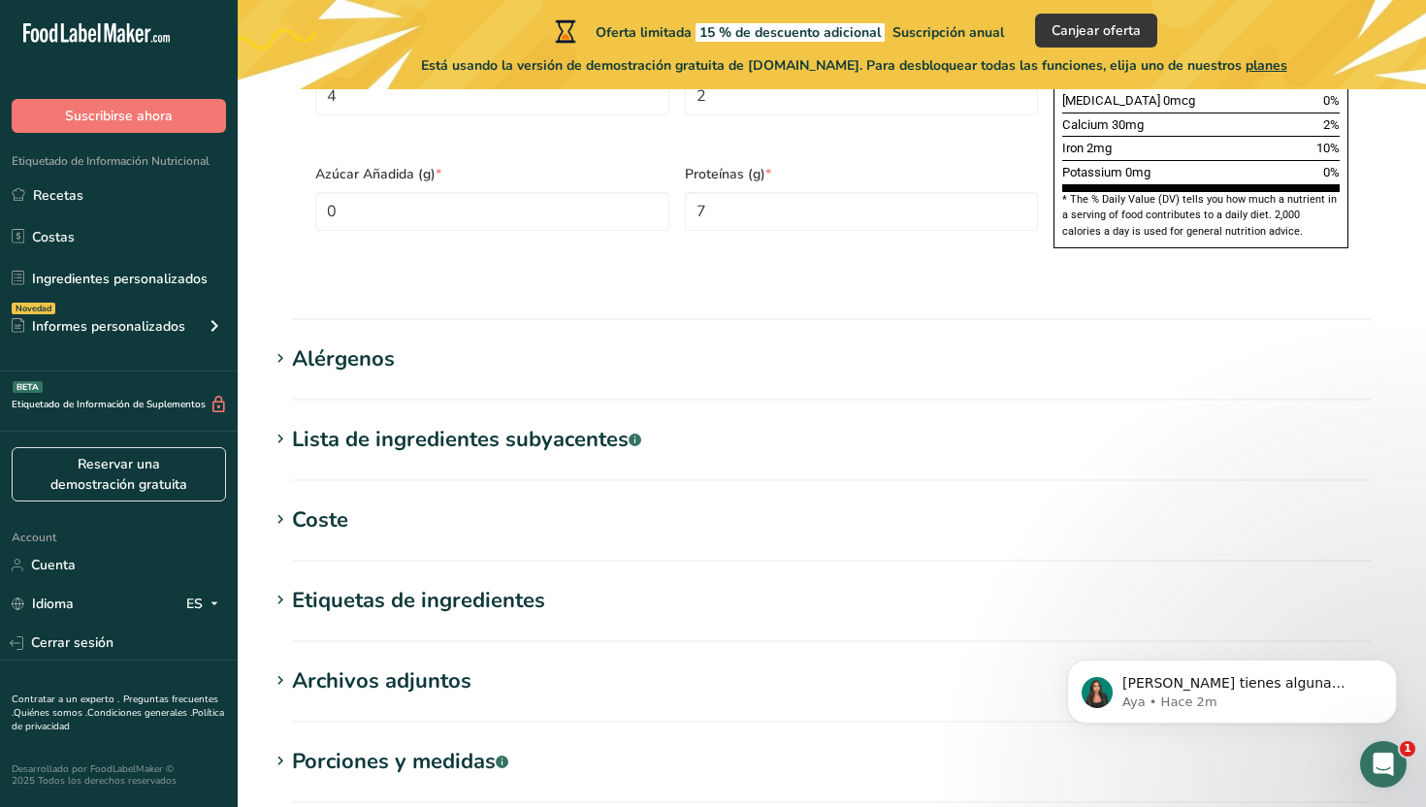
scroll to position [1423, 0]
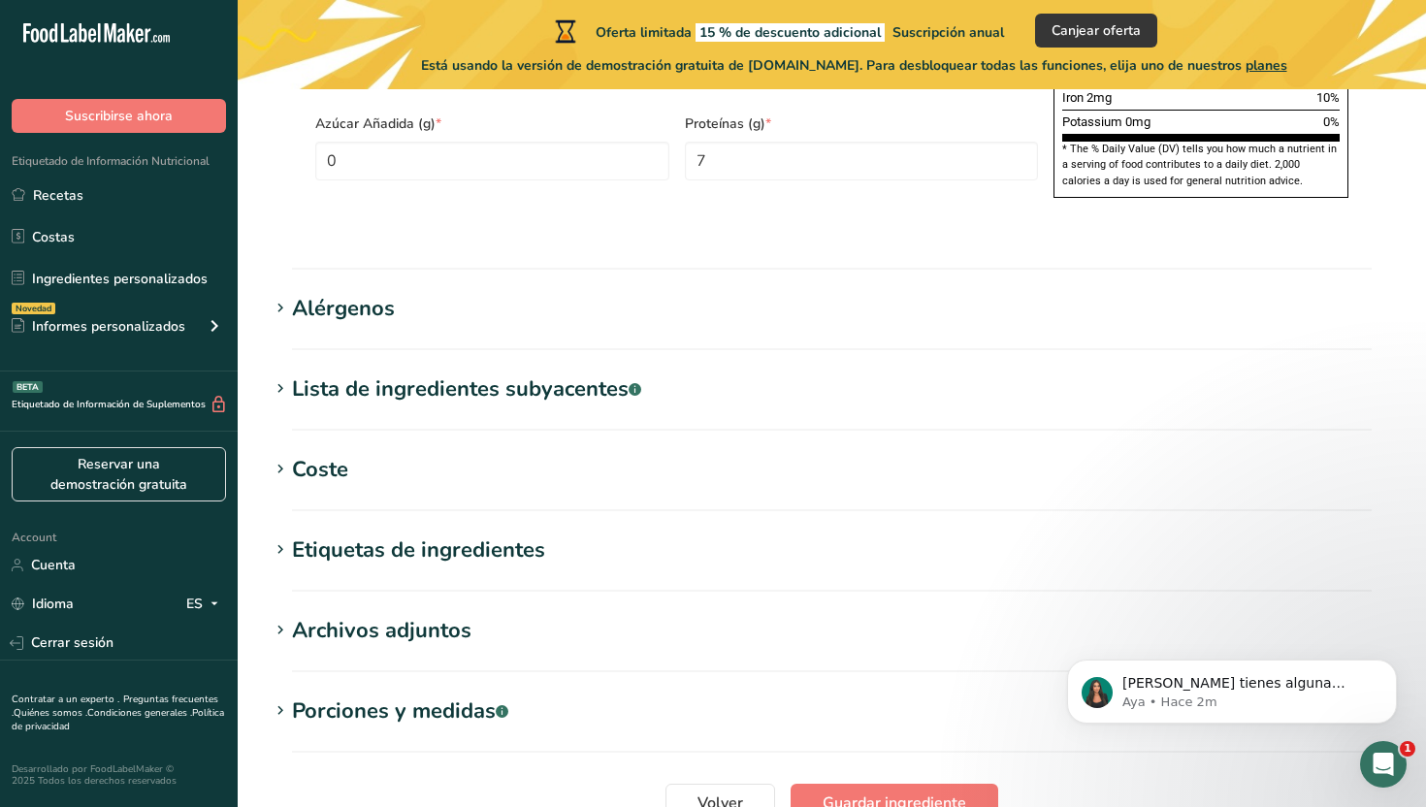
click at [278, 456] on icon at bounding box center [280, 469] width 17 height 27
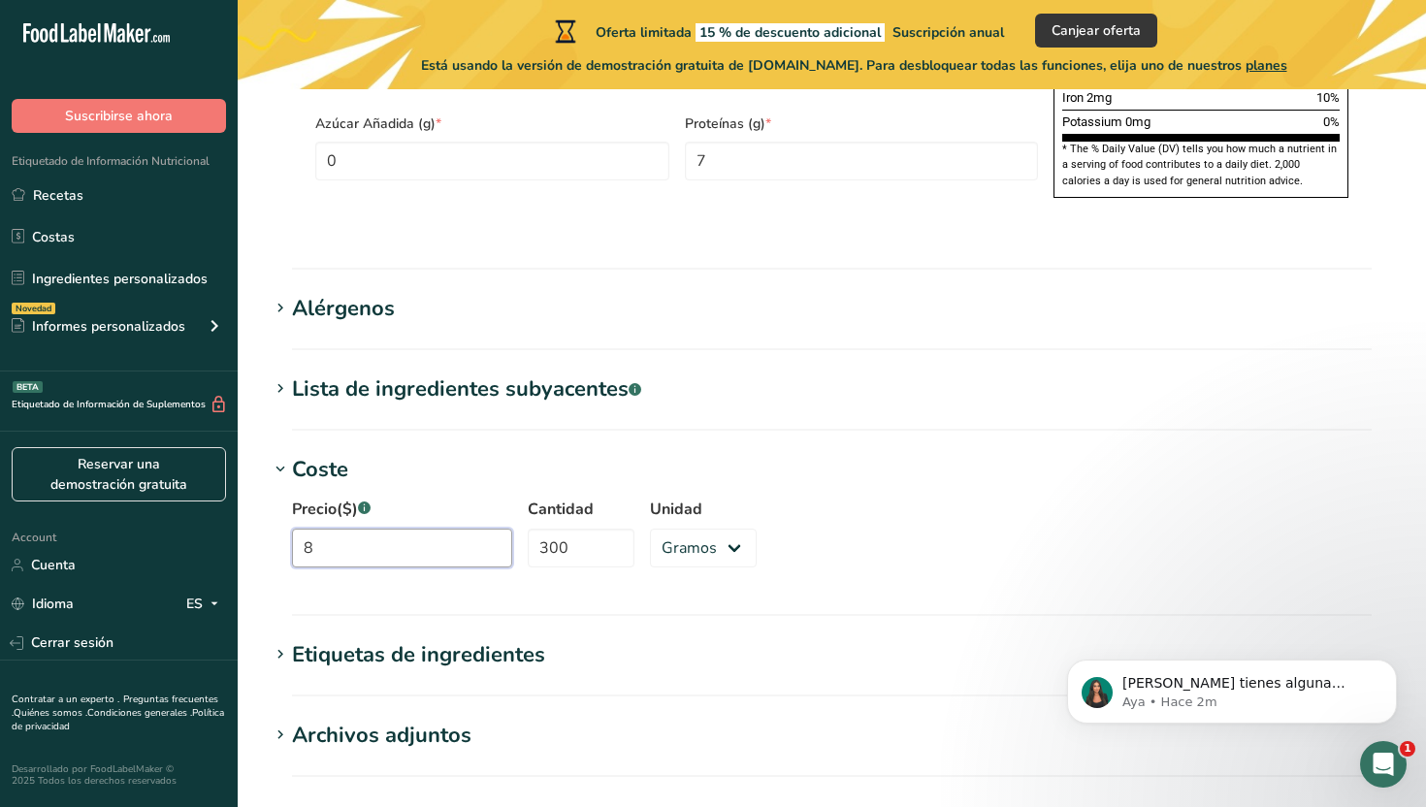
click at [370, 529] on input "8" at bounding box center [402, 548] width 220 height 39
click at [542, 529] on input "300" at bounding box center [581, 548] width 107 height 39
type input "3"
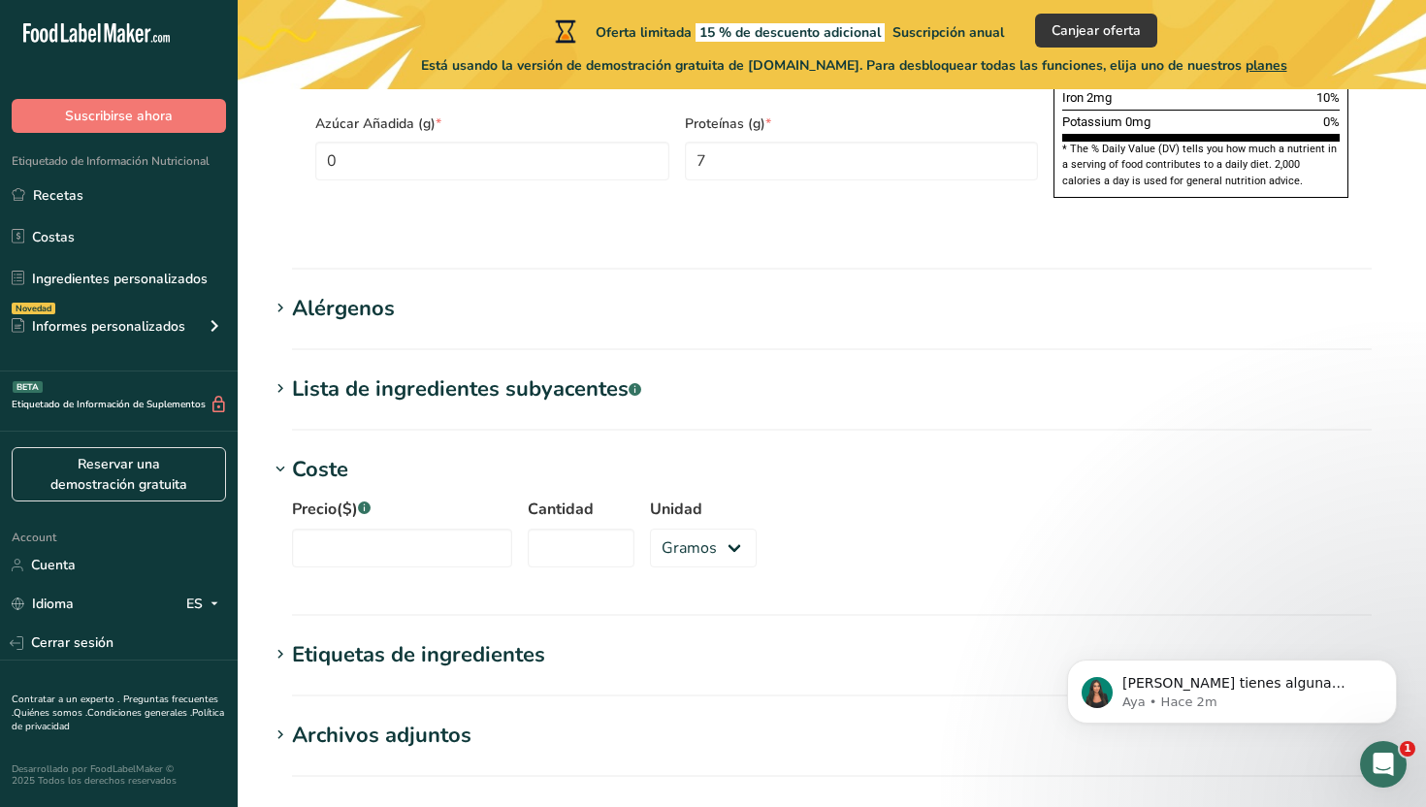
click at [317, 454] on div "Coste" at bounding box center [320, 470] width 56 height 32
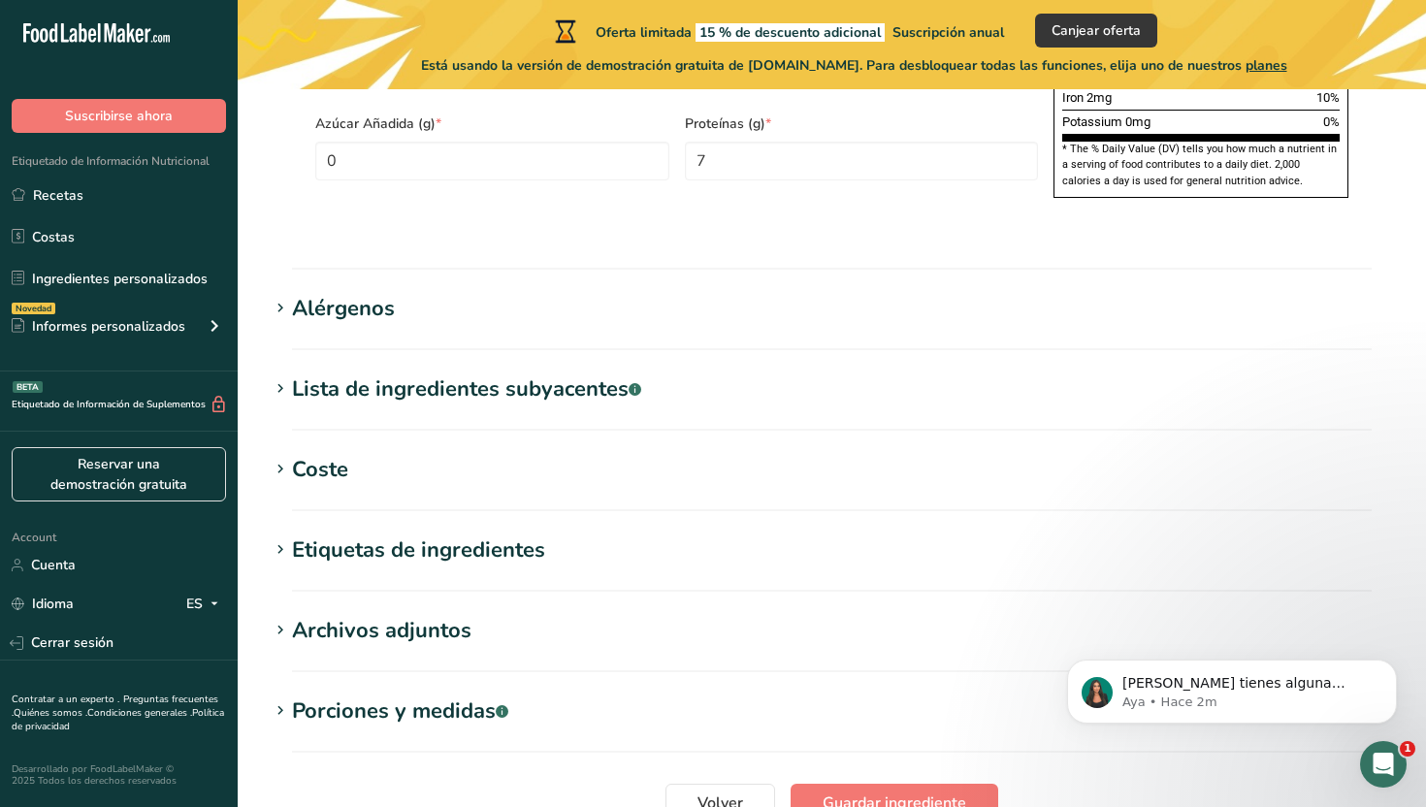
click at [423, 534] on div "Etiquetas de ingredientes" at bounding box center [418, 550] width 253 height 32
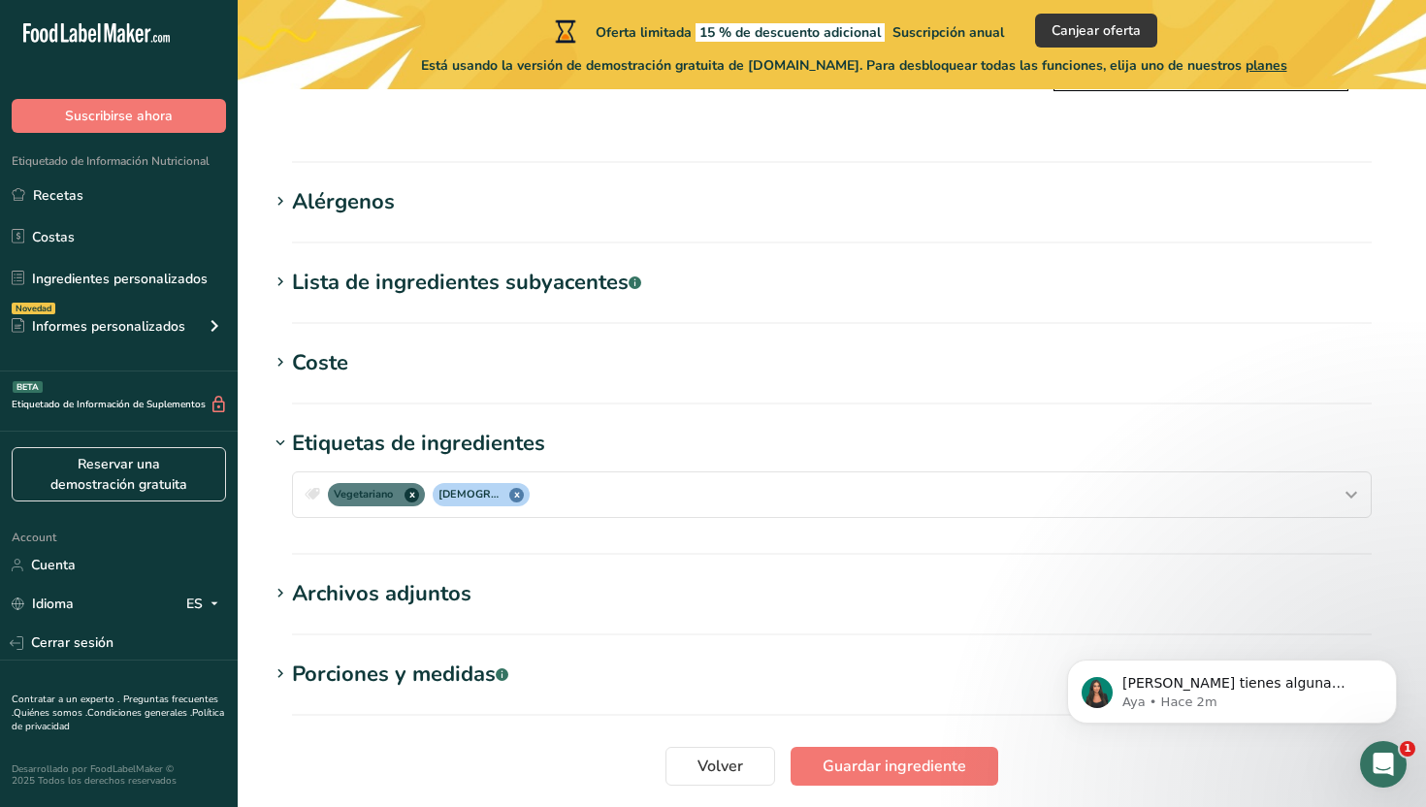
scroll to position [1629, 0]
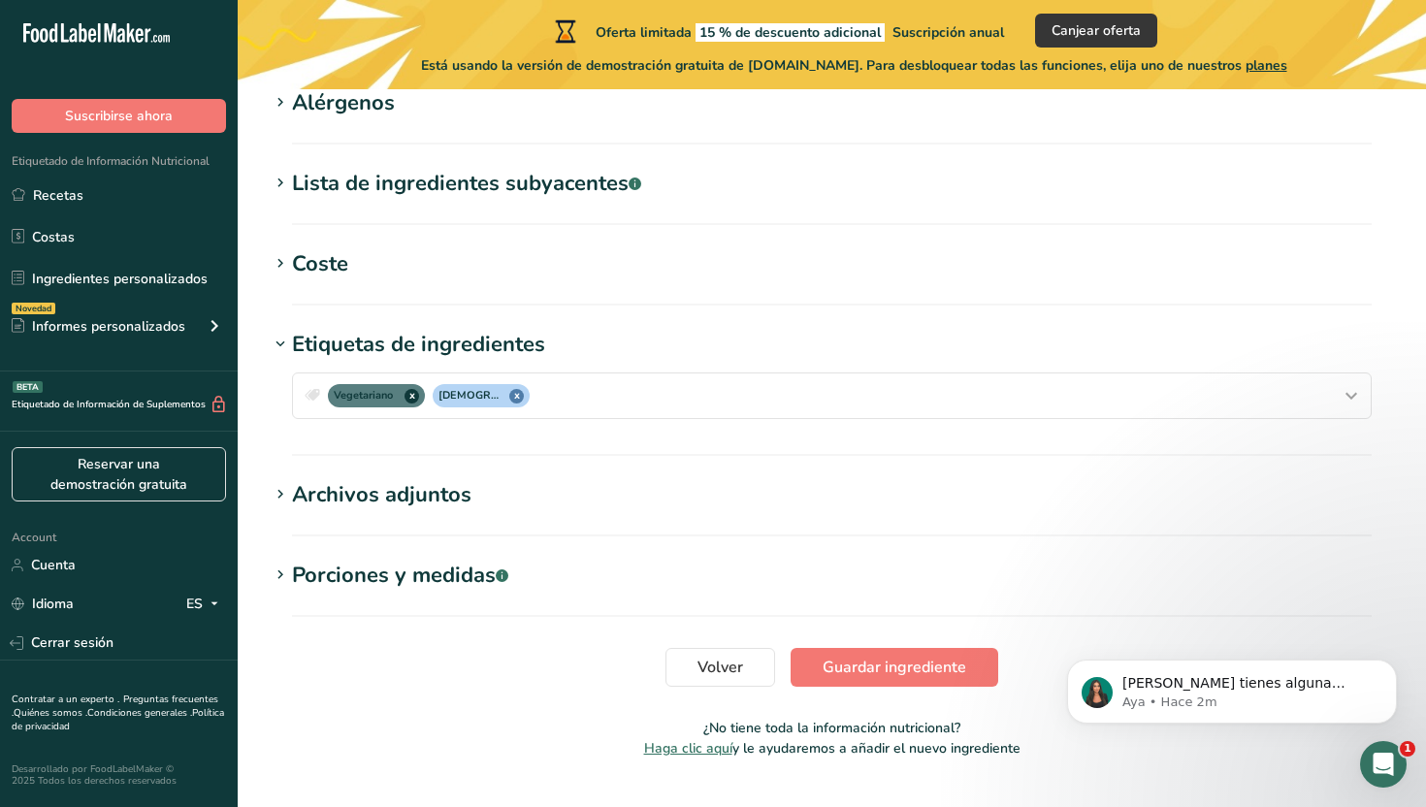
click at [452, 329] on div "Etiquetas de ingredientes" at bounding box center [418, 345] width 253 height 32
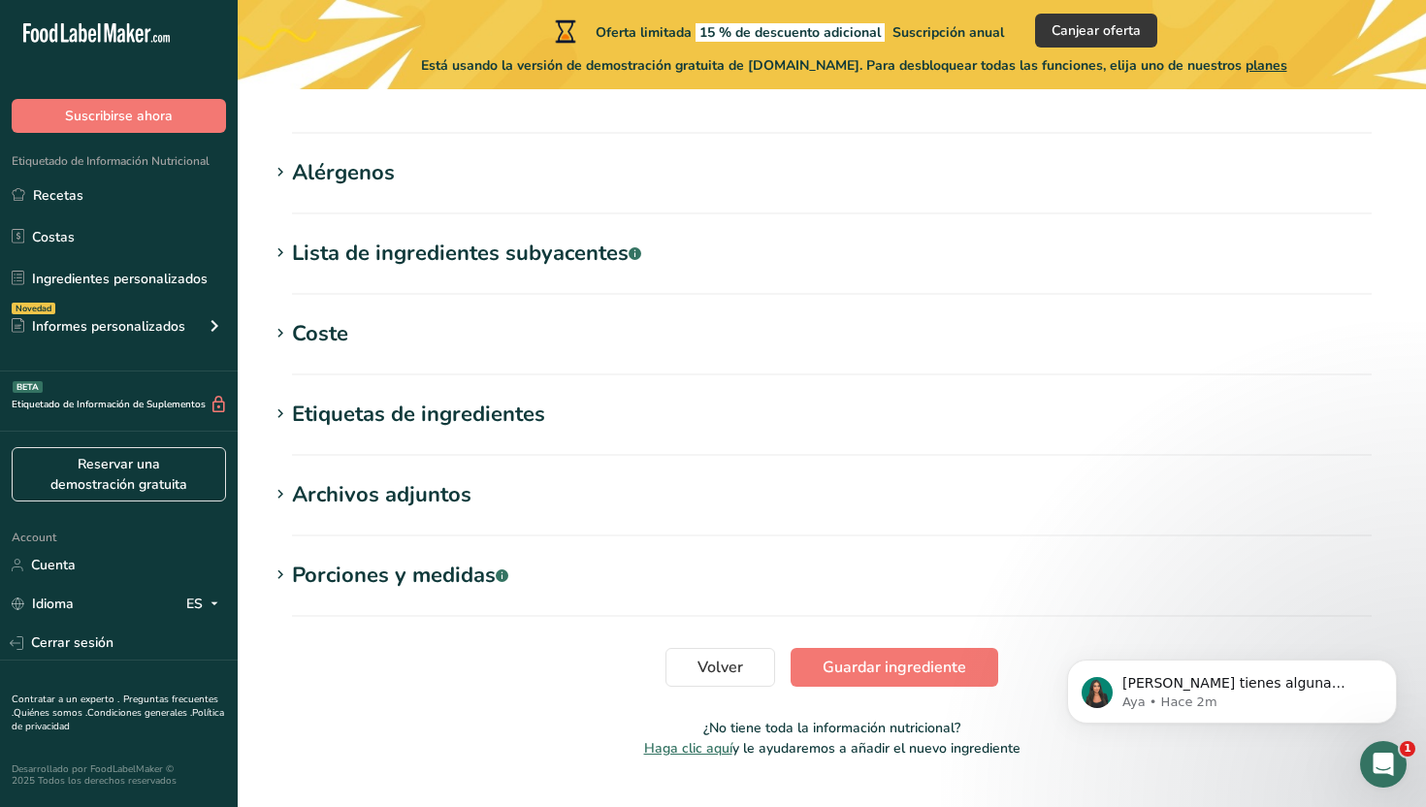
click at [432, 479] on div "Archivos adjuntos" at bounding box center [381, 495] width 179 height 32
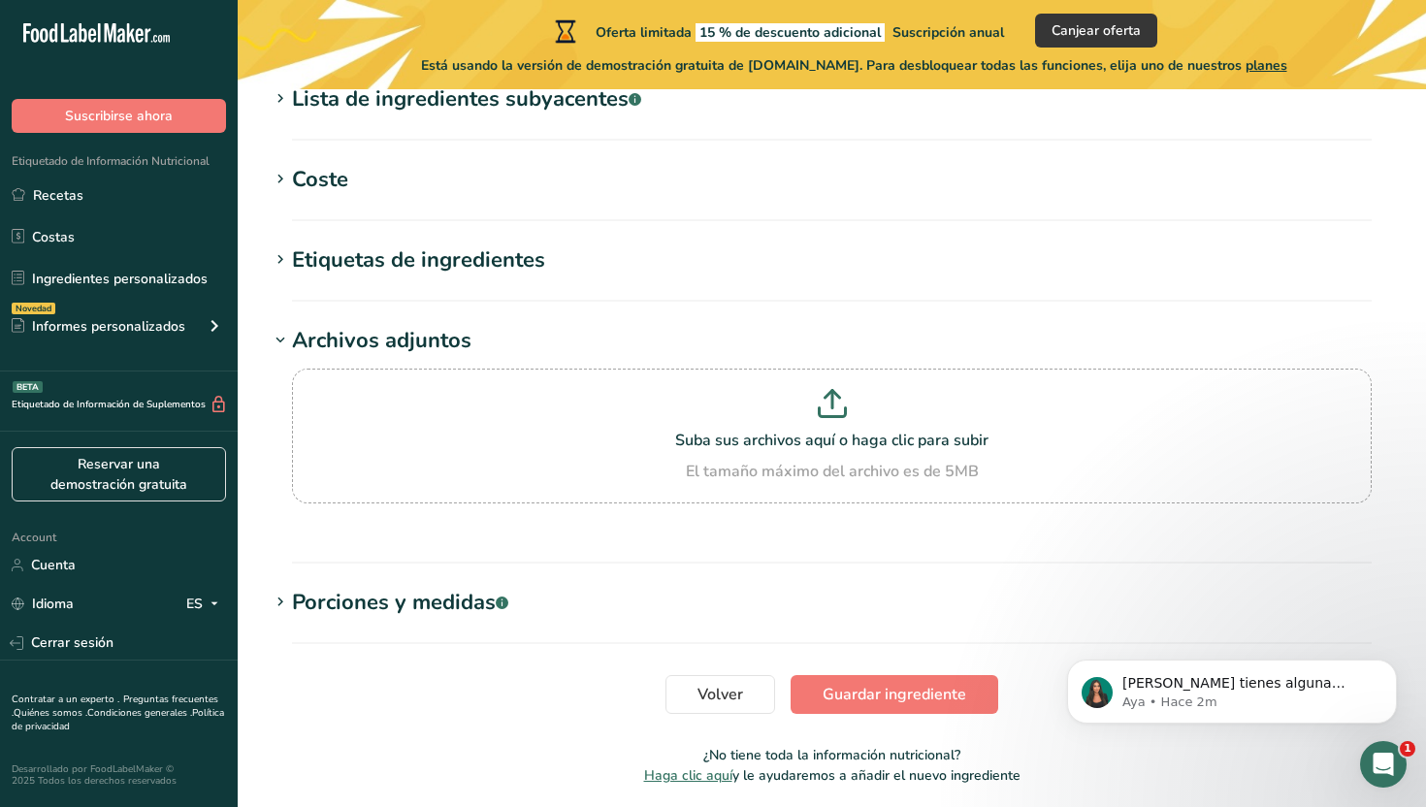
scroll to position [1740, 0]
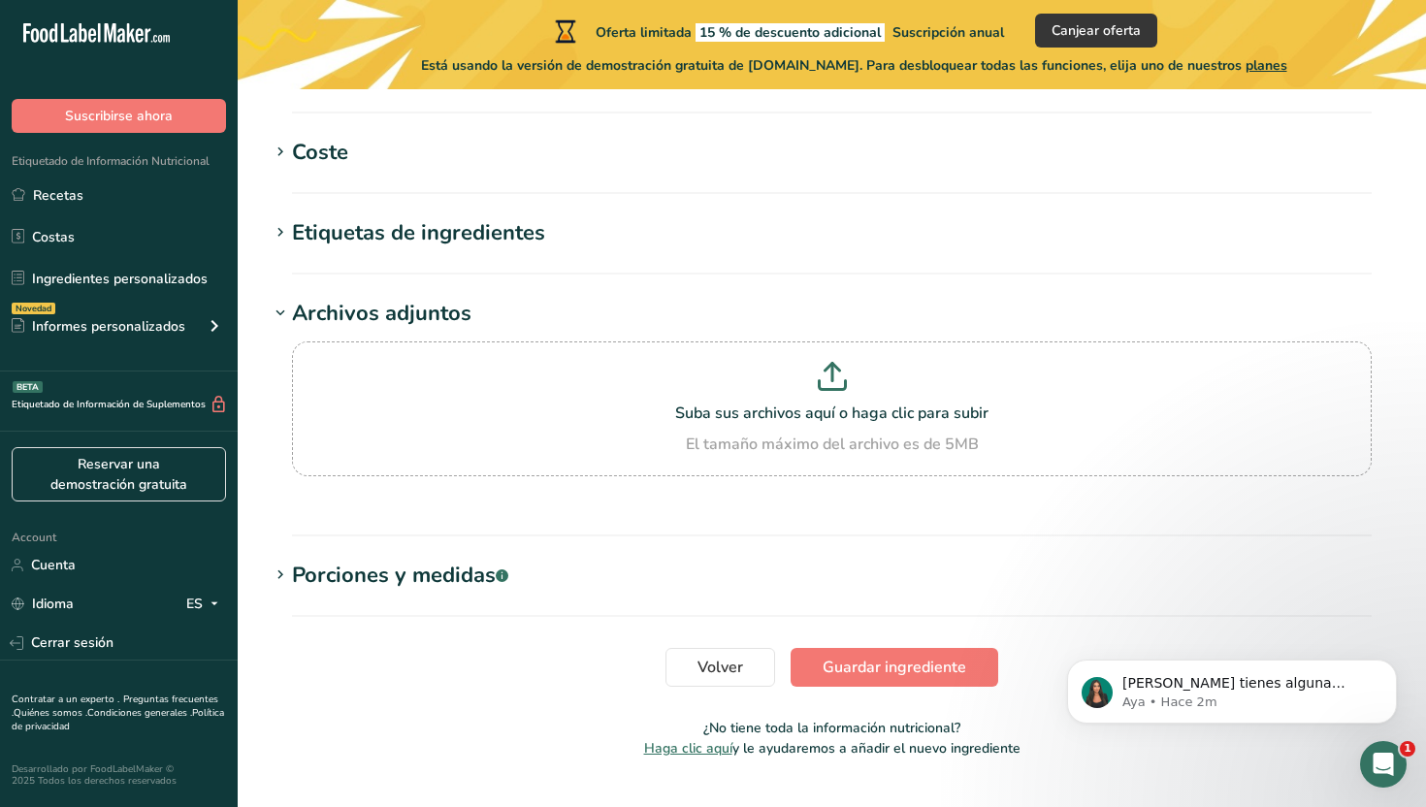
click at [437, 560] on div "Porciones y medidas .a-a{fill:#347362;}.b-a{fill:#fff;}" at bounding box center [400, 576] width 216 height 32
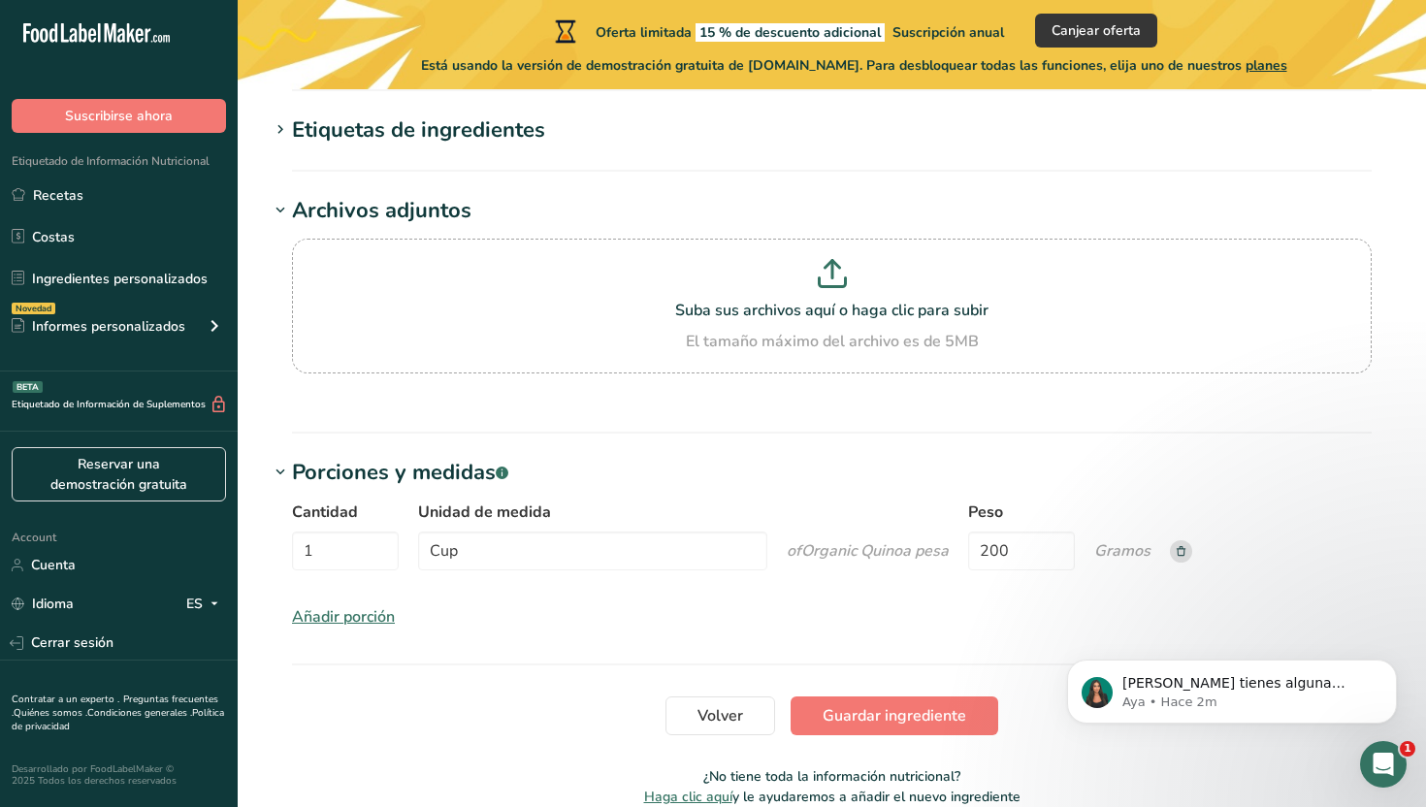
scroll to position [1853, 0]
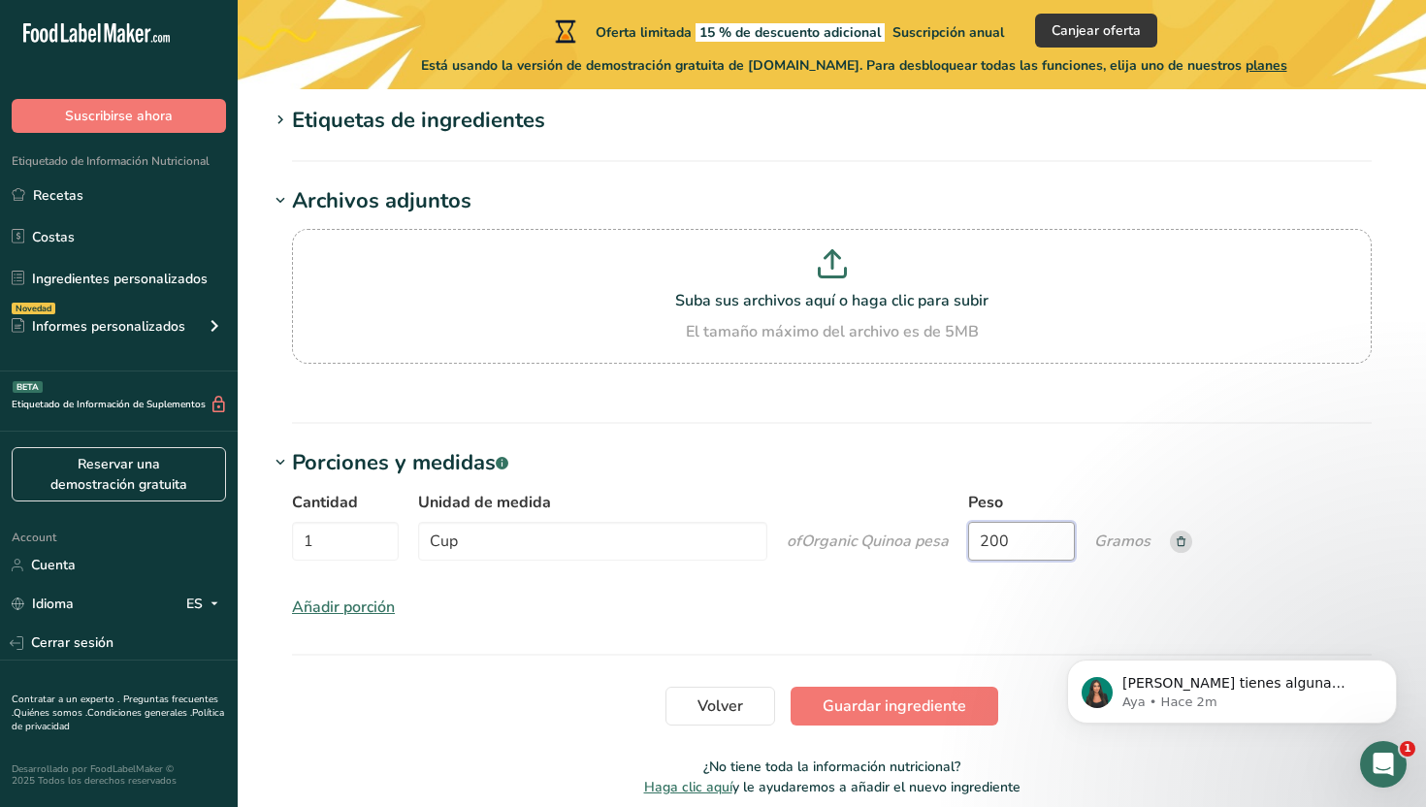
click at [996, 522] on input "200" at bounding box center [1021, 541] width 107 height 39
type input "140"
click at [942, 695] on span "Guardar ingrediente" at bounding box center [895, 706] width 144 height 23
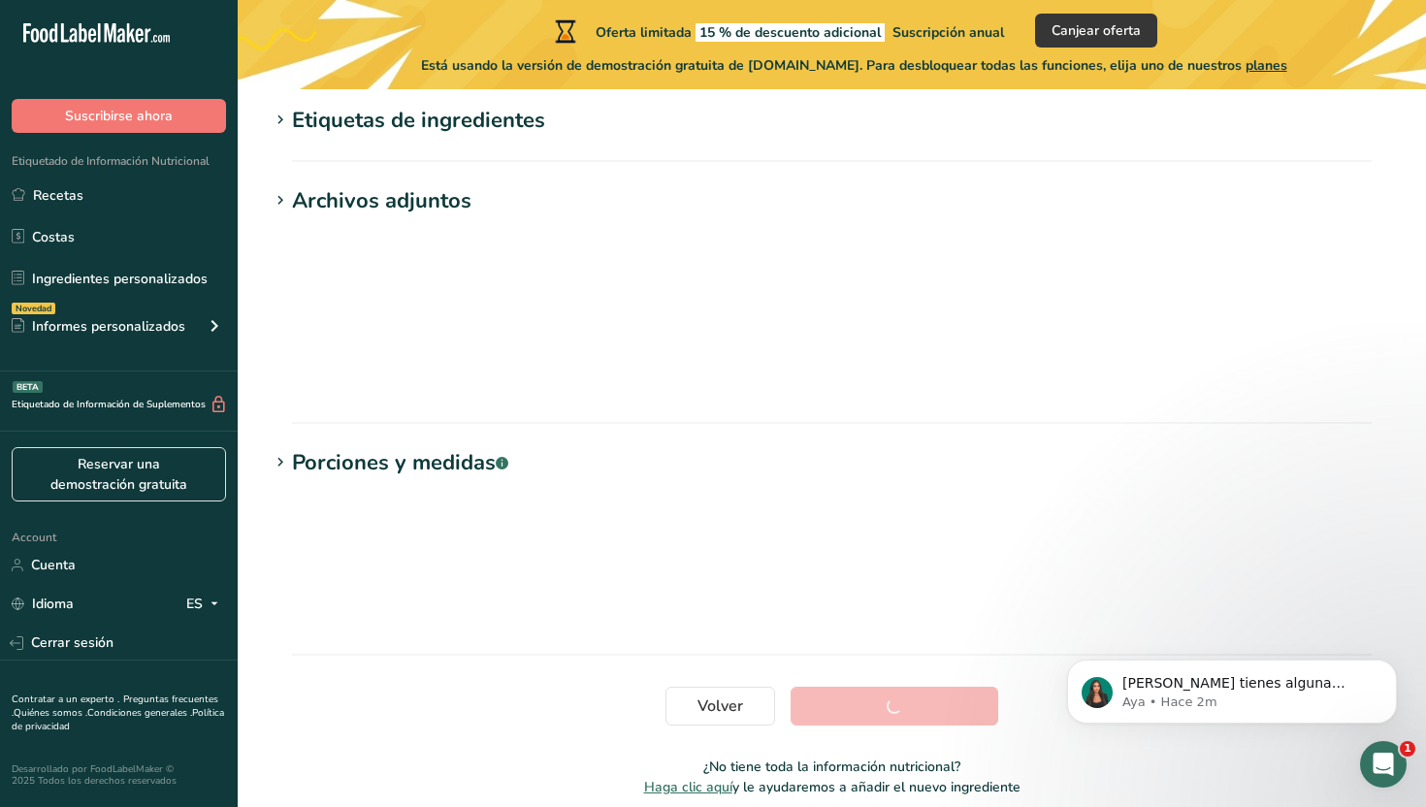
scroll to position [308, 0]
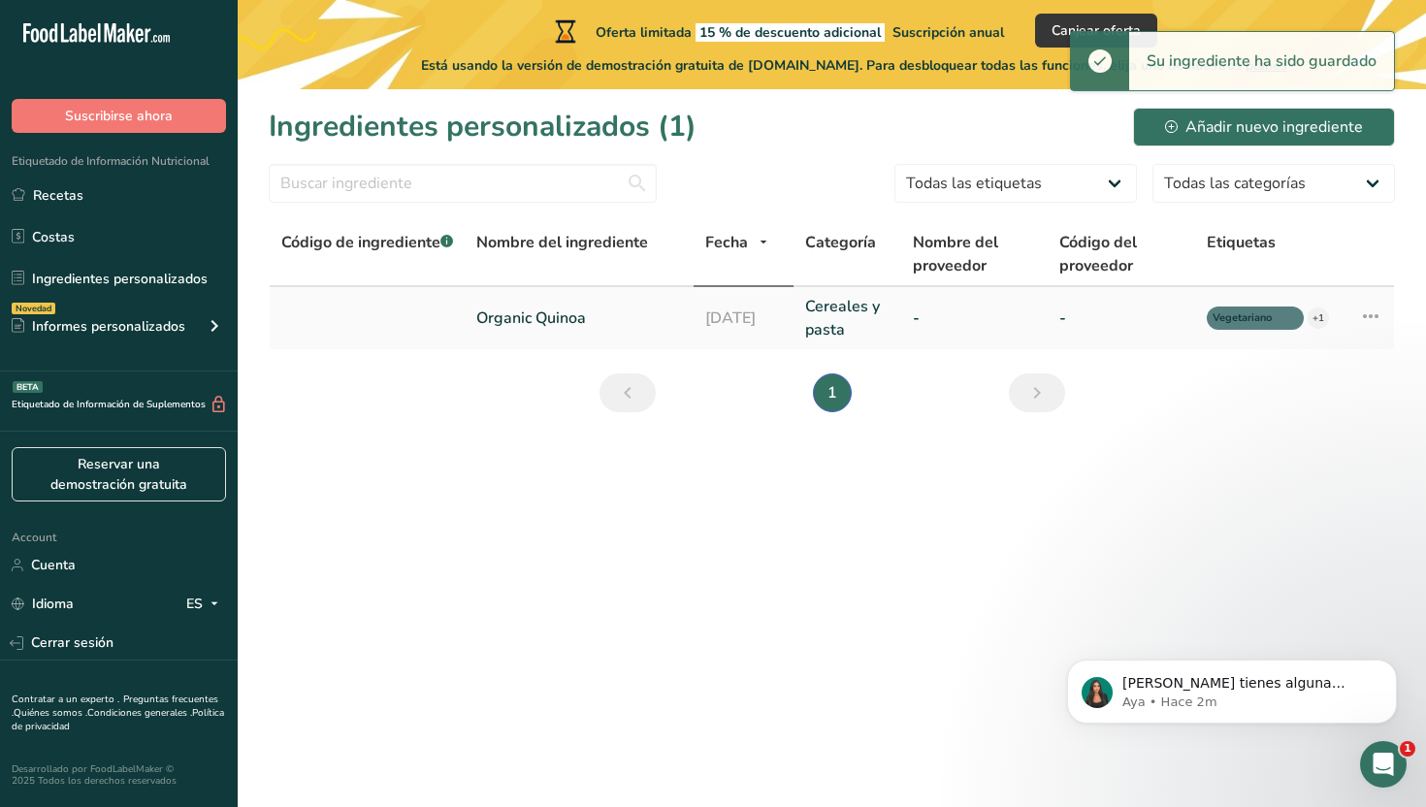
click at [851, 318] on link "Cereales y pasta" at bounding box center [846, 318] width 83 height 47
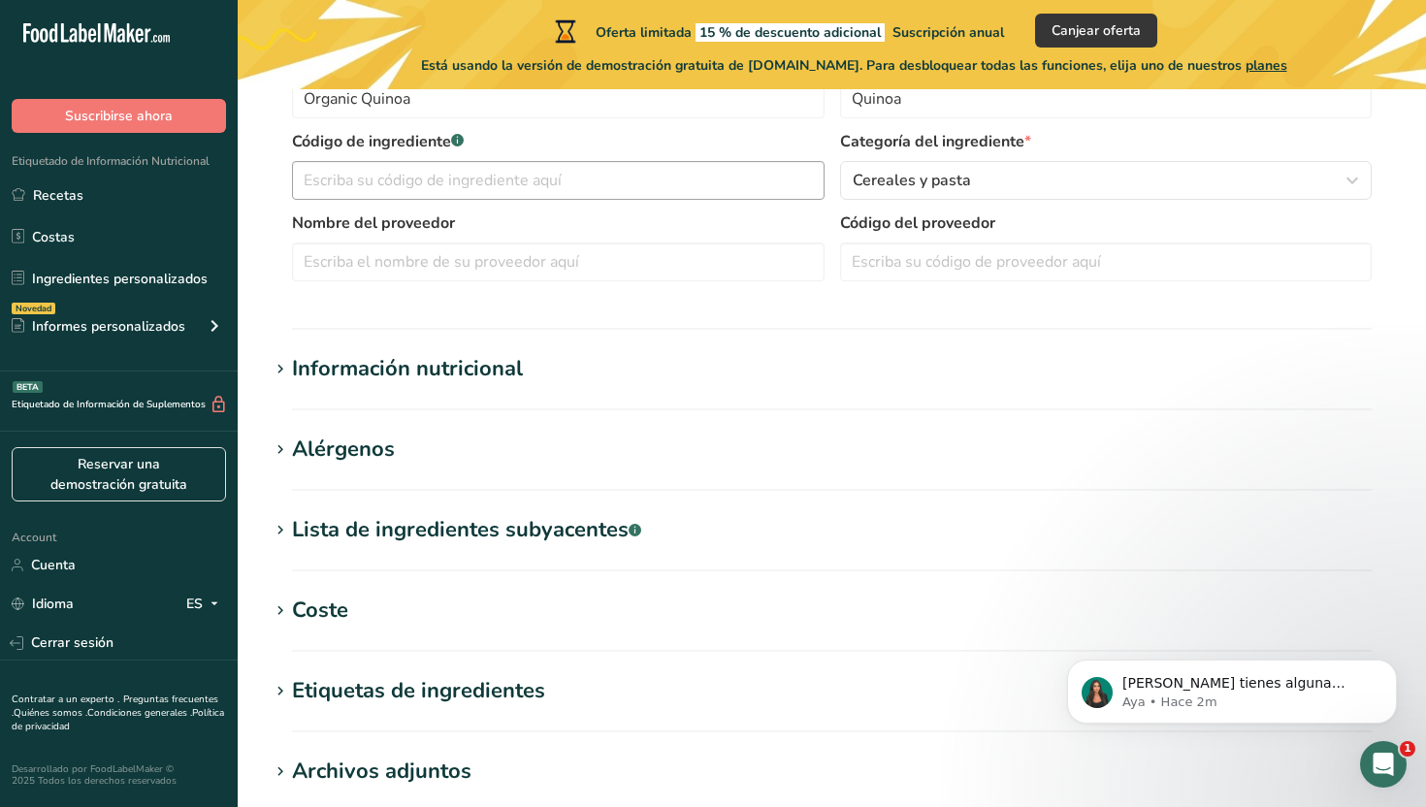
scroll to position [400, 0]
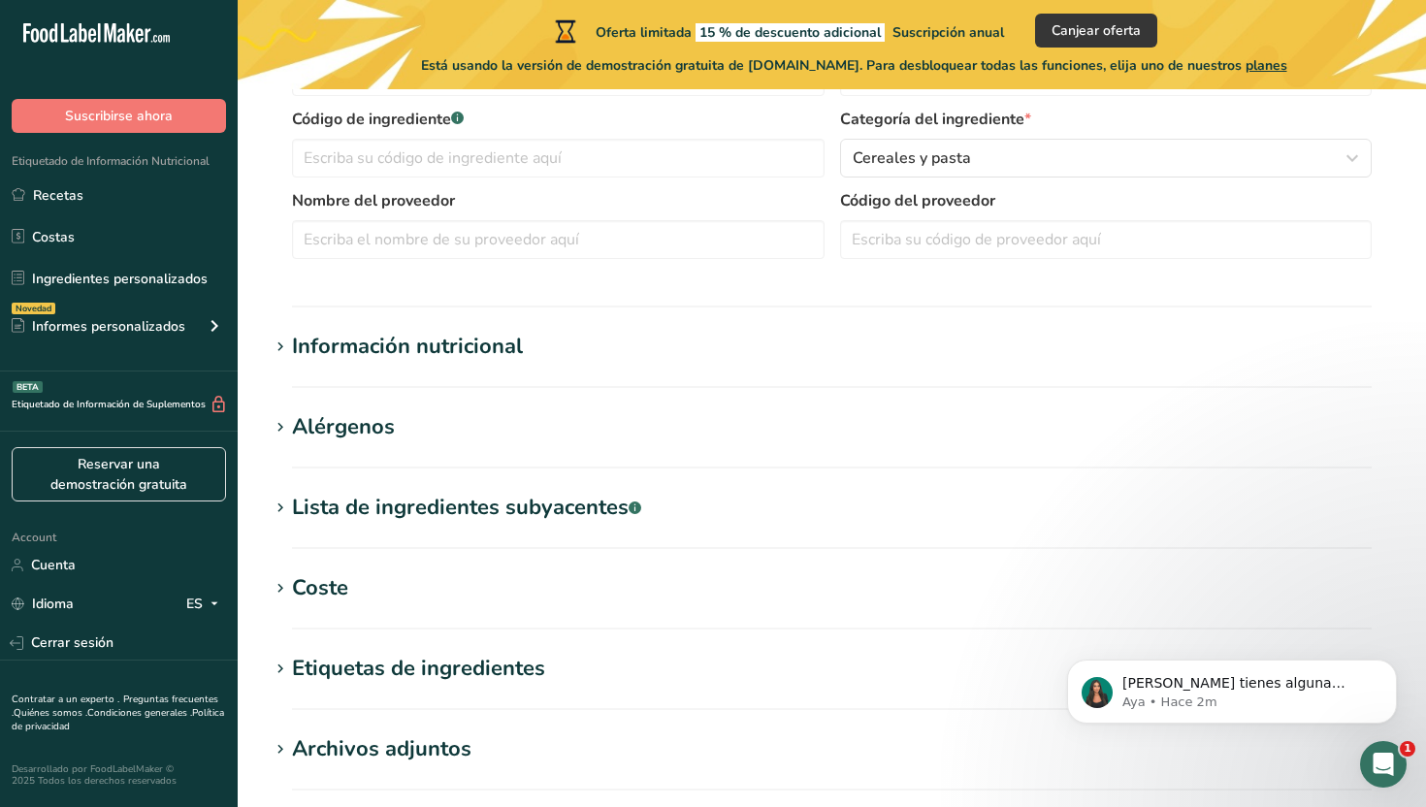
click at [465, 352] on div "Información nutricional" at bounding box center [407, 347] width 231 height 32
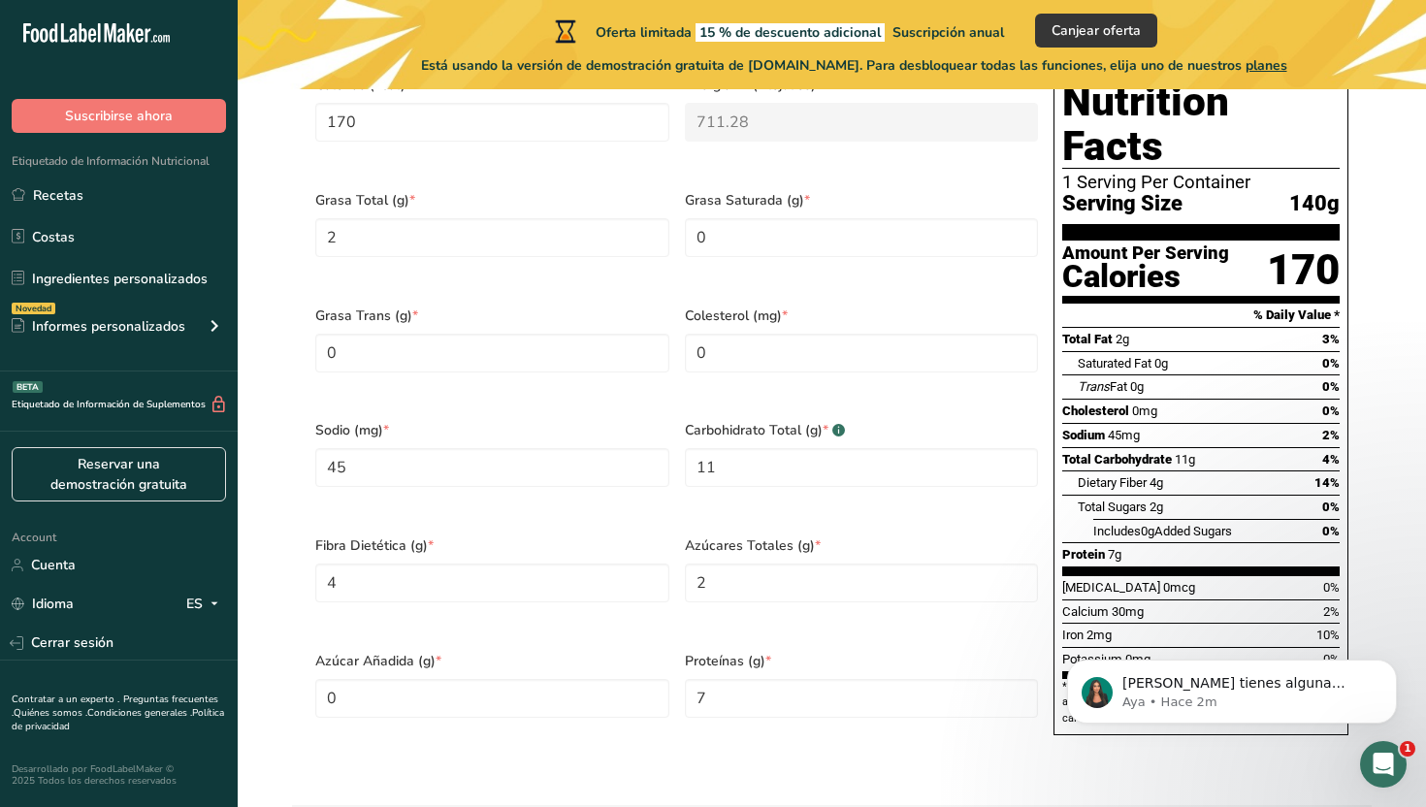
scroll to position [869, 0]
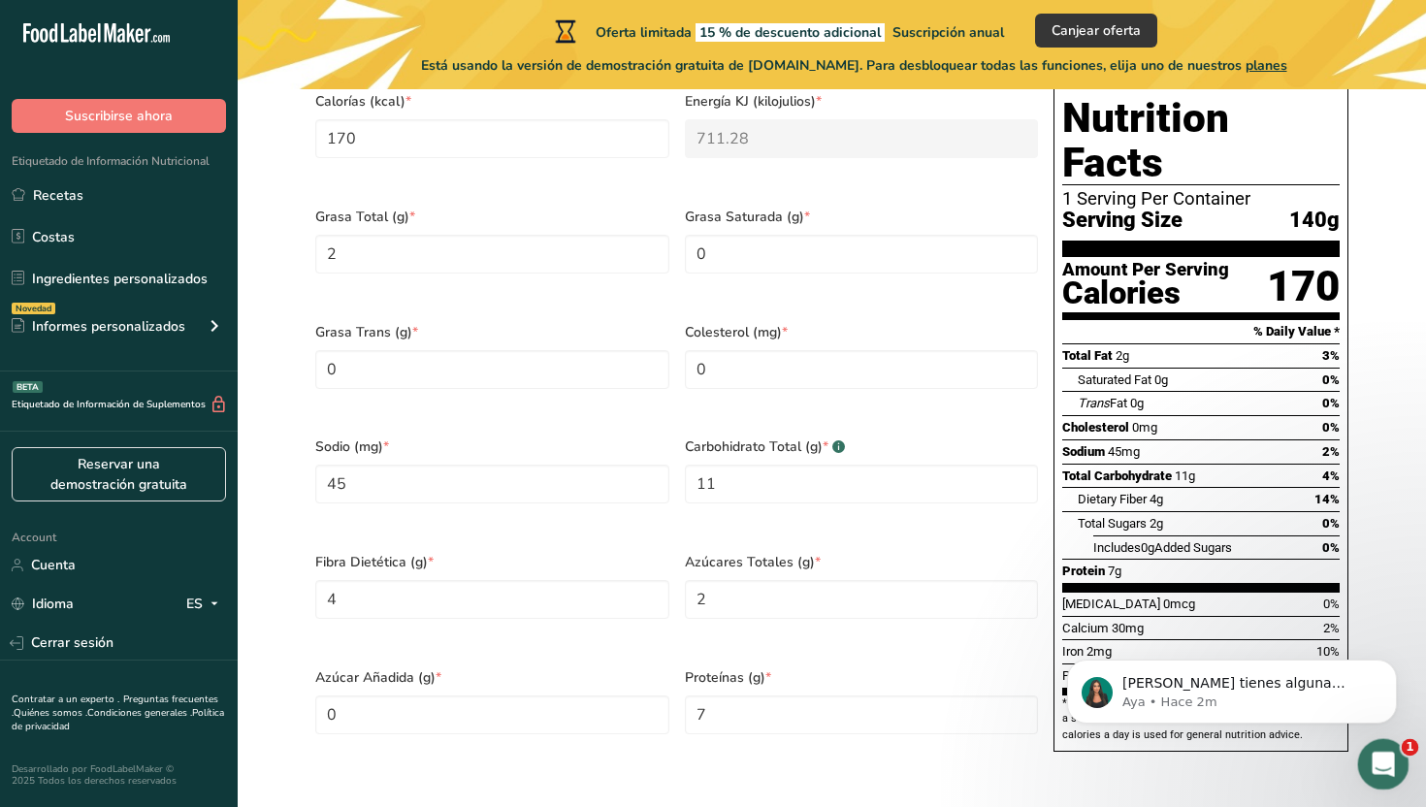
click at [1362, 766] on div "Abrir Intercom Messenger" at bounding box center [1380, 761] width 64 height 64
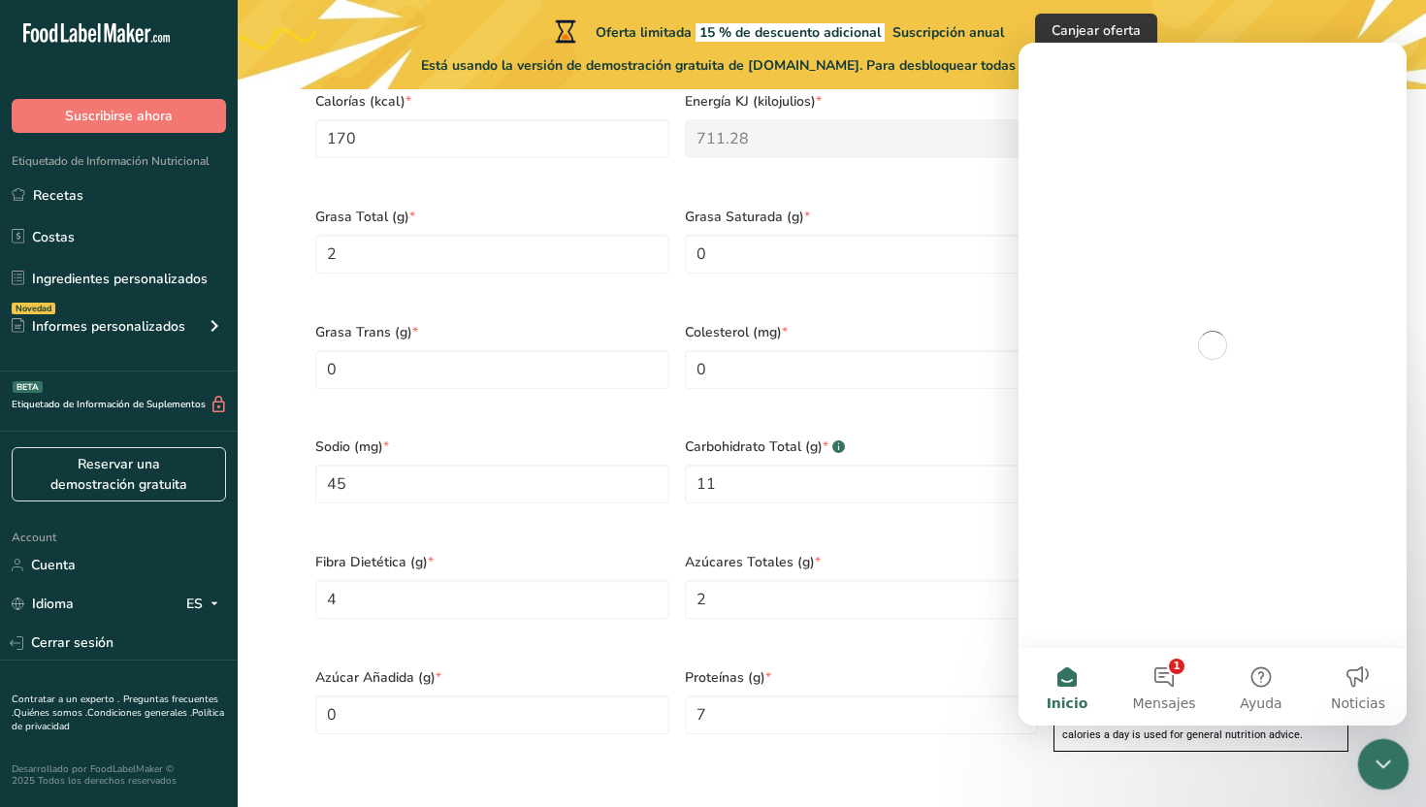
scroll to position [0, 0]
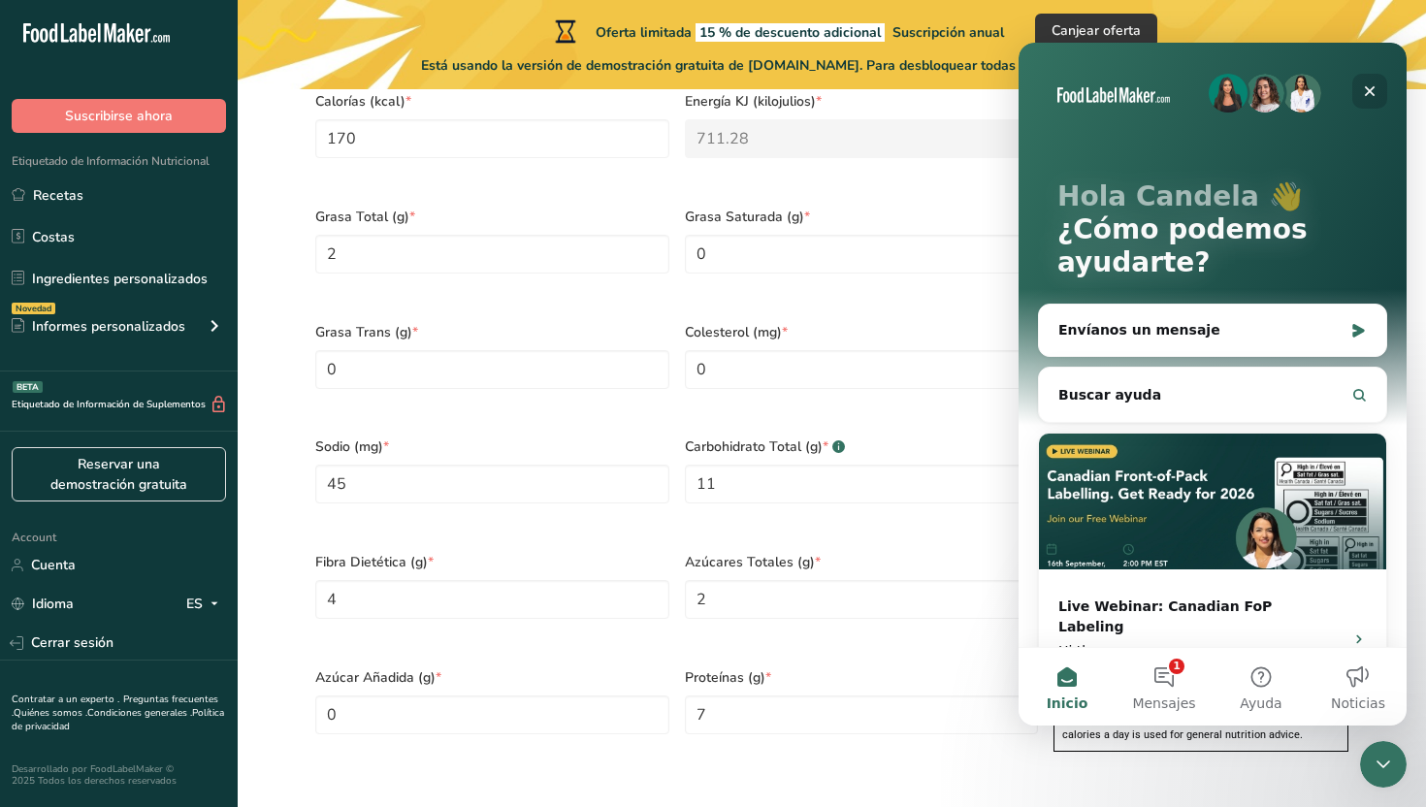
click at [1375, 80] on div "Cerrar" at bounding box center [1369, 91] width 35 height 35
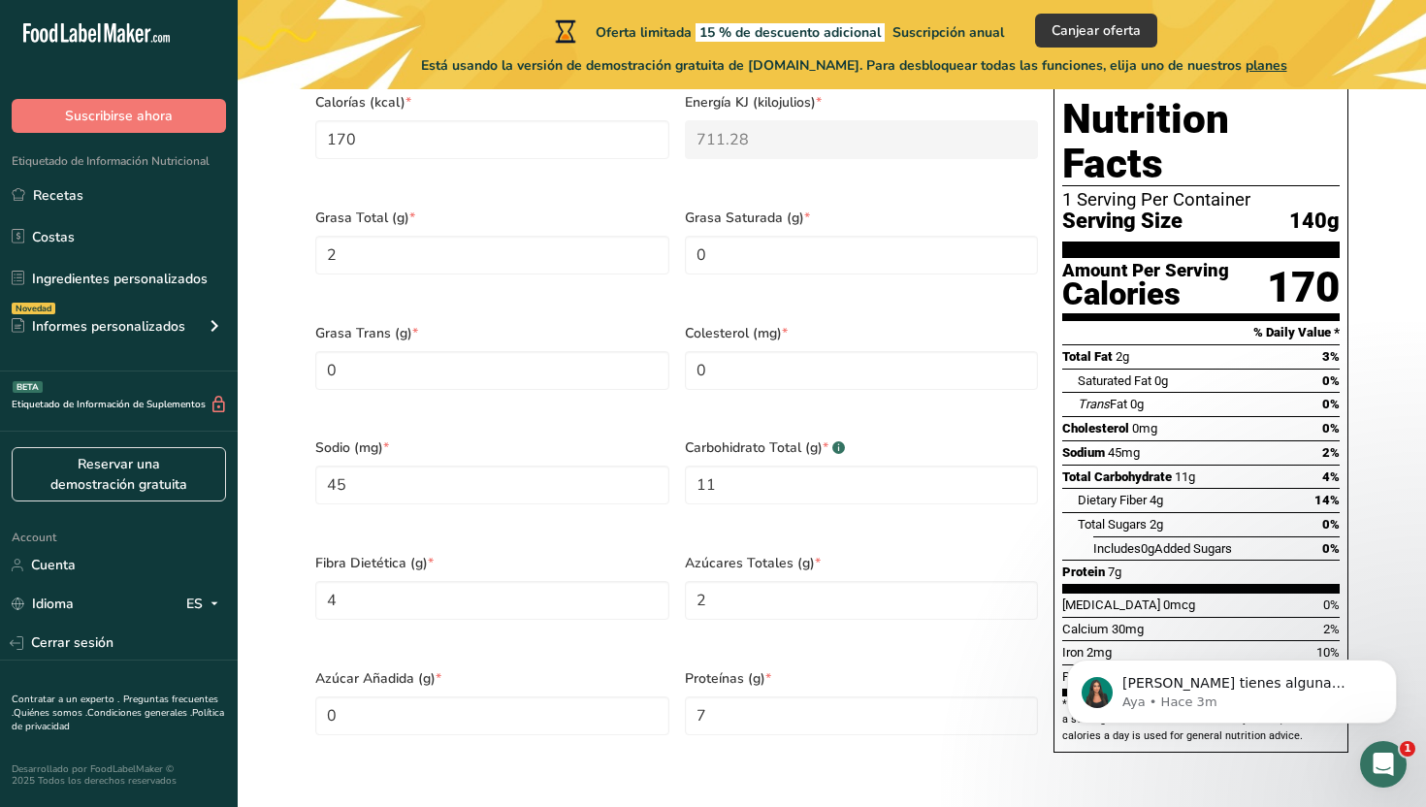
scroll to position [871, 0]
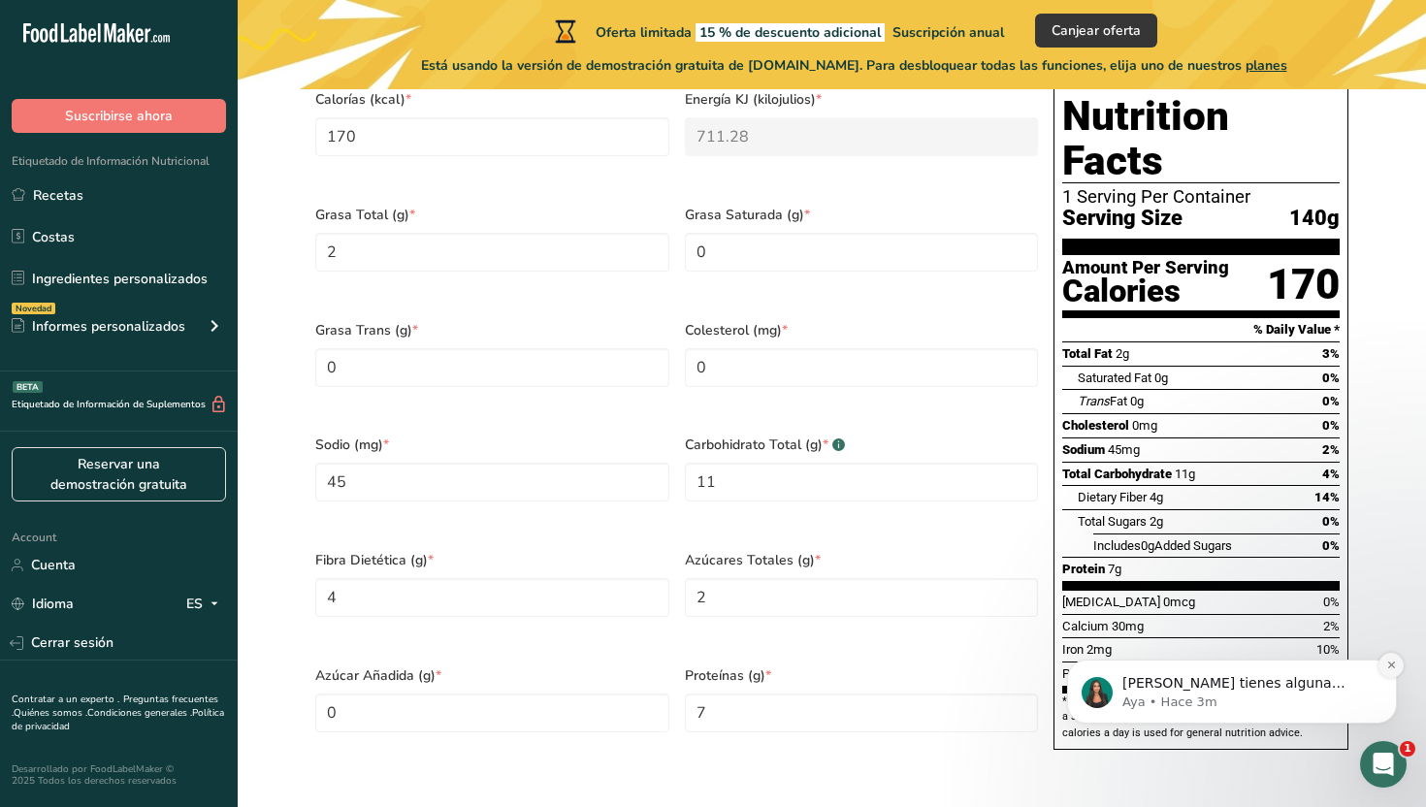
click at [1388, 666] on icon "Dismiss notification" at bounding box center [1390, 665] width 7 height 7
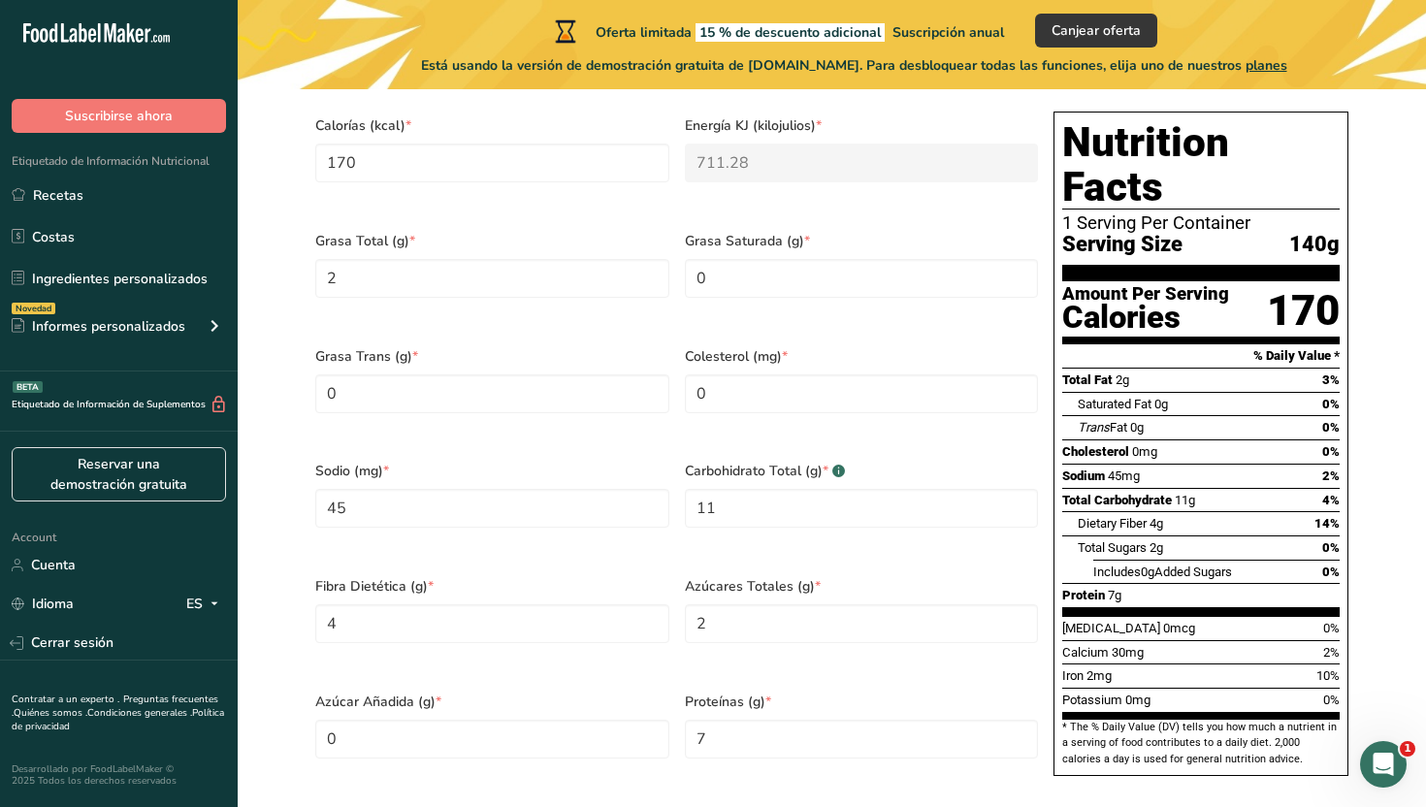
scroll to position [847, 0]
